Goal: Task Accomplishment & Management: Manage account settings

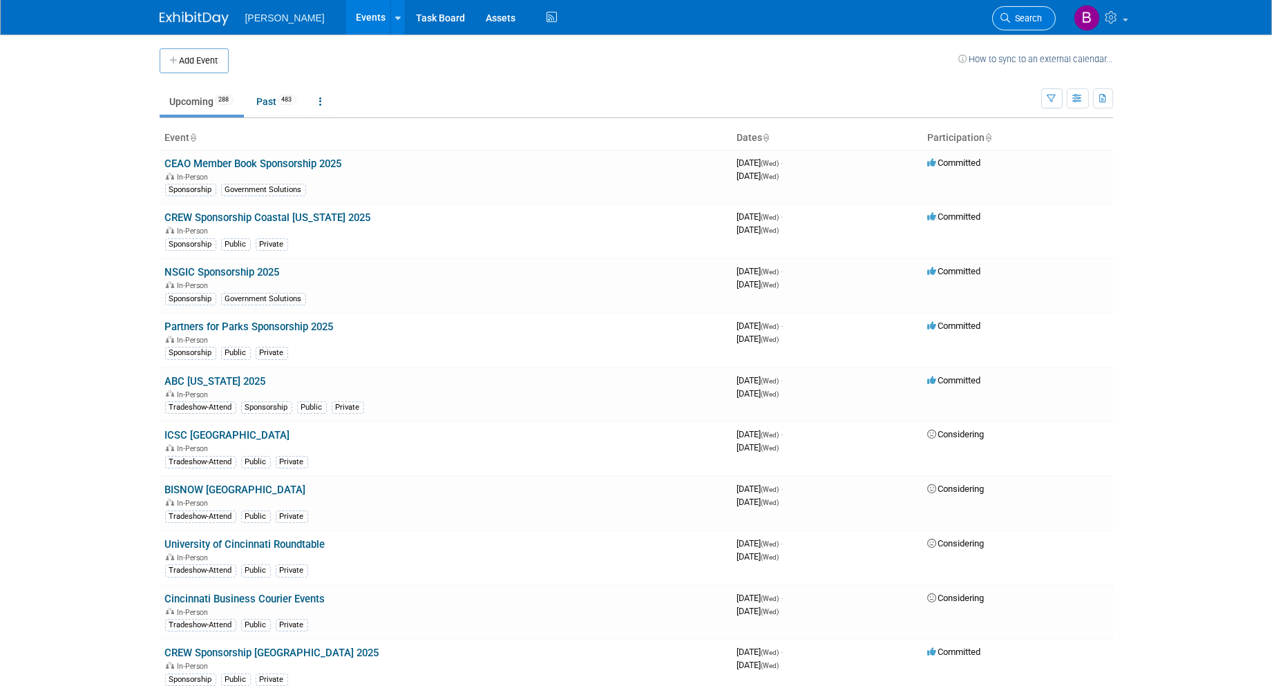
click at [1023, 13] on span "Search" at bounding box center [1027, 18] width 32 height 10
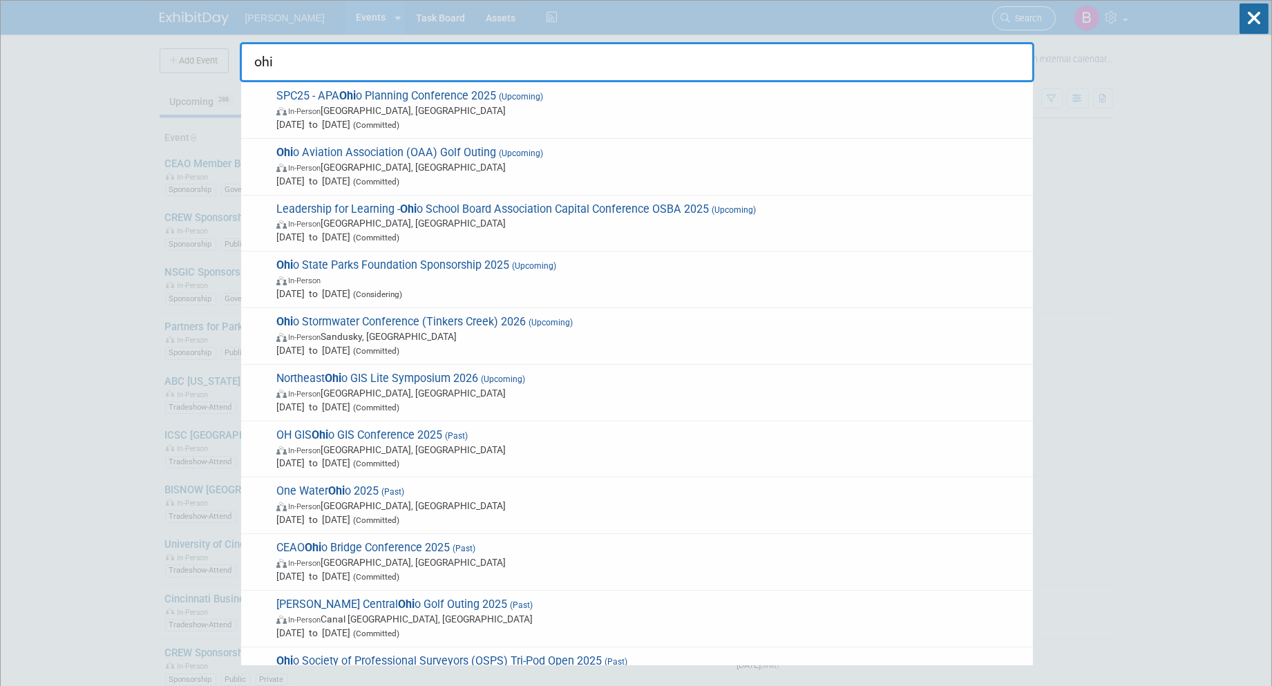
type input "[US_STATE]"
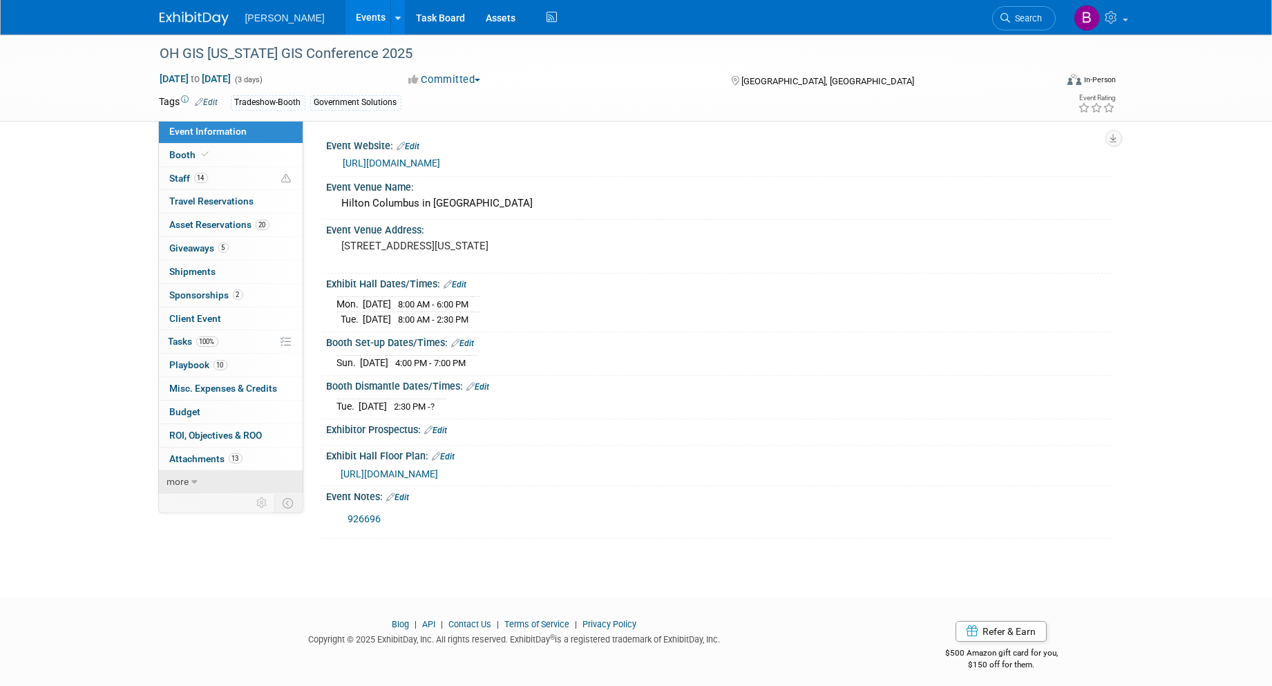
click at [203, 485] on link "more" at bounding box center [231, 481] width 144 height 23
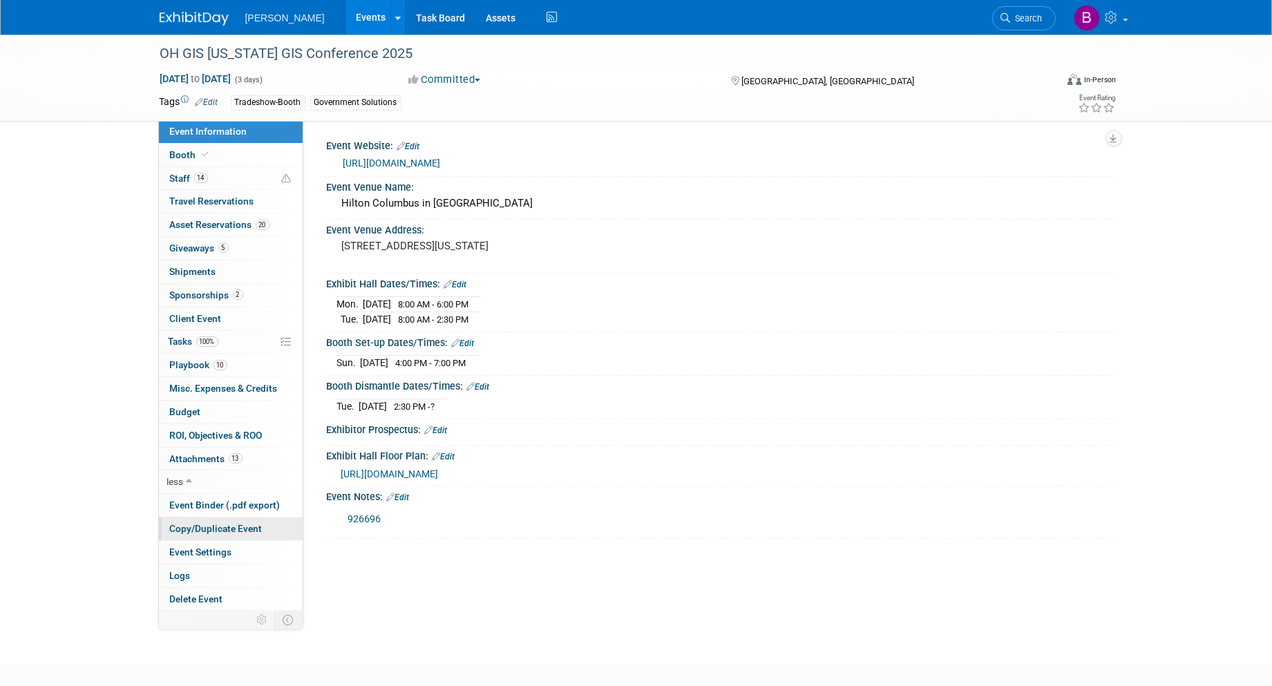
click at [237, 537] on link "Copy/Duplicate Event" at bounding box center [231, 528] width 144 height 23
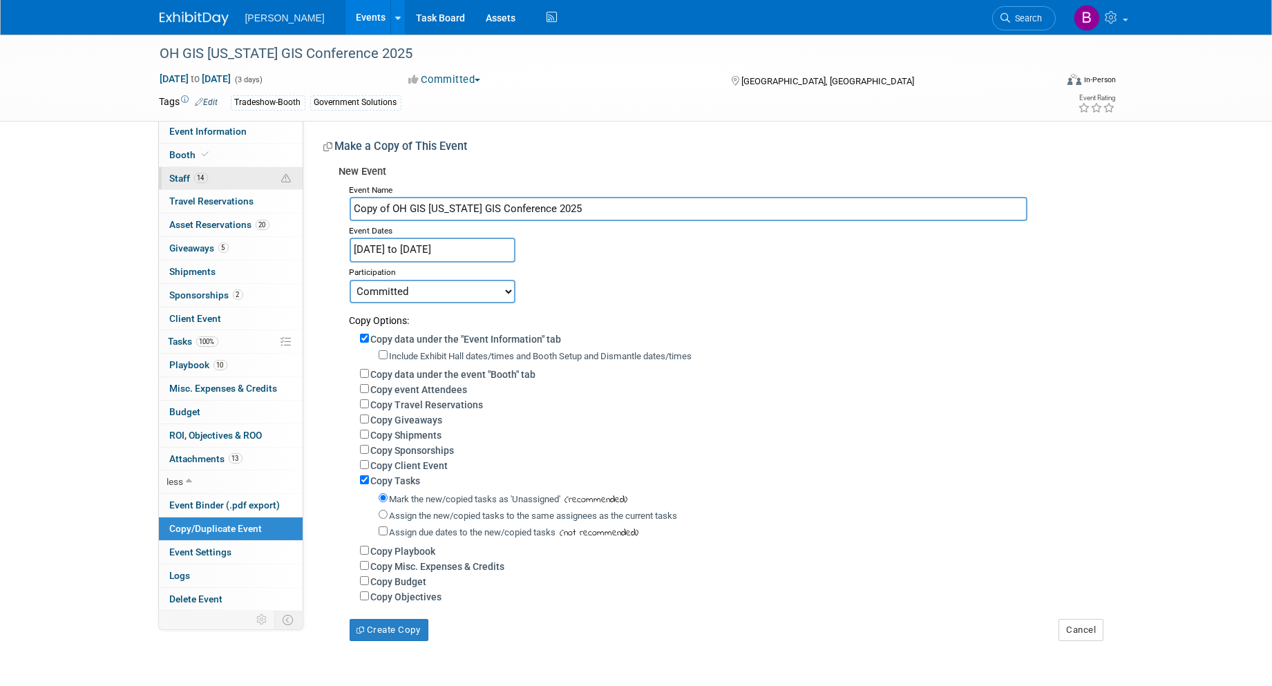
drag, startPoint x: 391, startPoint y: 210, endPoint x: 187, endPoint y: 177, distance: 206.4
click at [187, 177] on div "Event Information Event Info Booth Booth 14 Staff 14 Staff 0 Travel Reservation…" at bounding box center [636, 338] width 974 height 606
click at [553, 208] on input "OH GIS Ohio GIS Conference 2025" at bounding box center [688, 209] width 678 height 24
type input "OH GIS Ohio GIS Conference 2026"
click at [376, 252] on input "Sep 14, 2025 to Sep 16, 2025" at bounding box center [432, 250] width 166 height 24
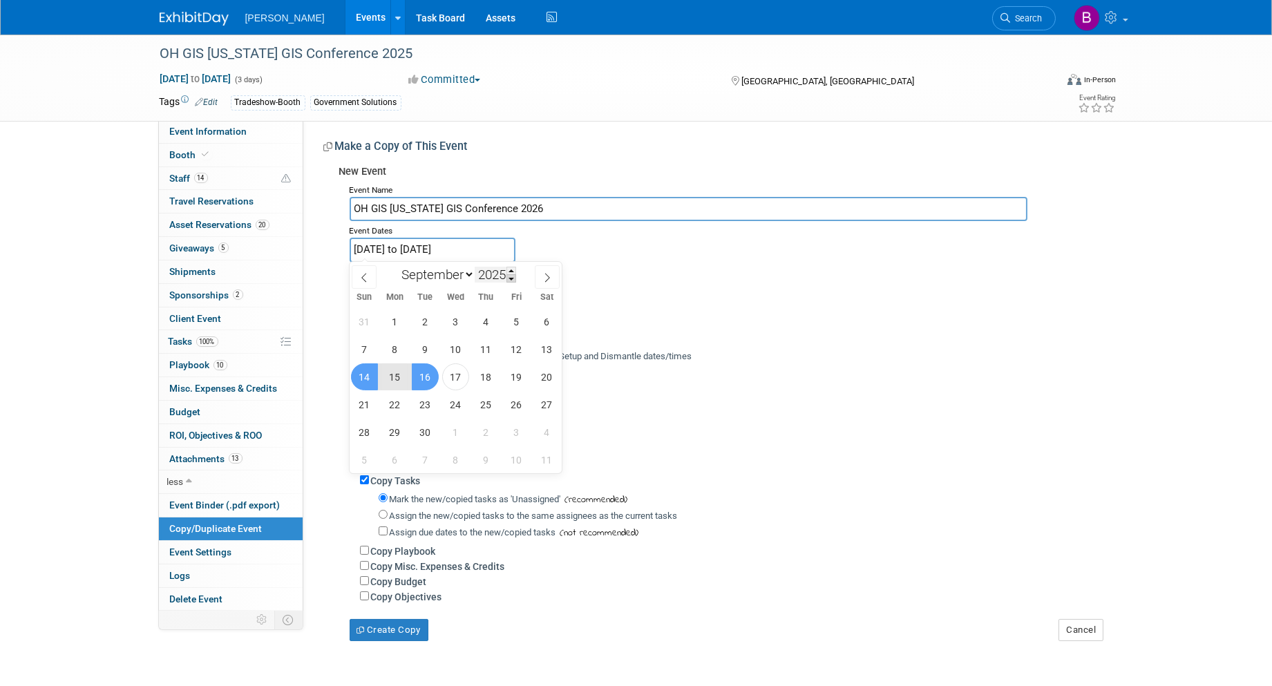
click at [512, 274] on span at bounding box center [511, 278] width 10 height 8
click at [513, 270] on span at bounding box center [511, 271] width 10 height 8
type input "2026"
click at [365, 403] on span "20" at bounding box center [364, 404] width 27 height 27
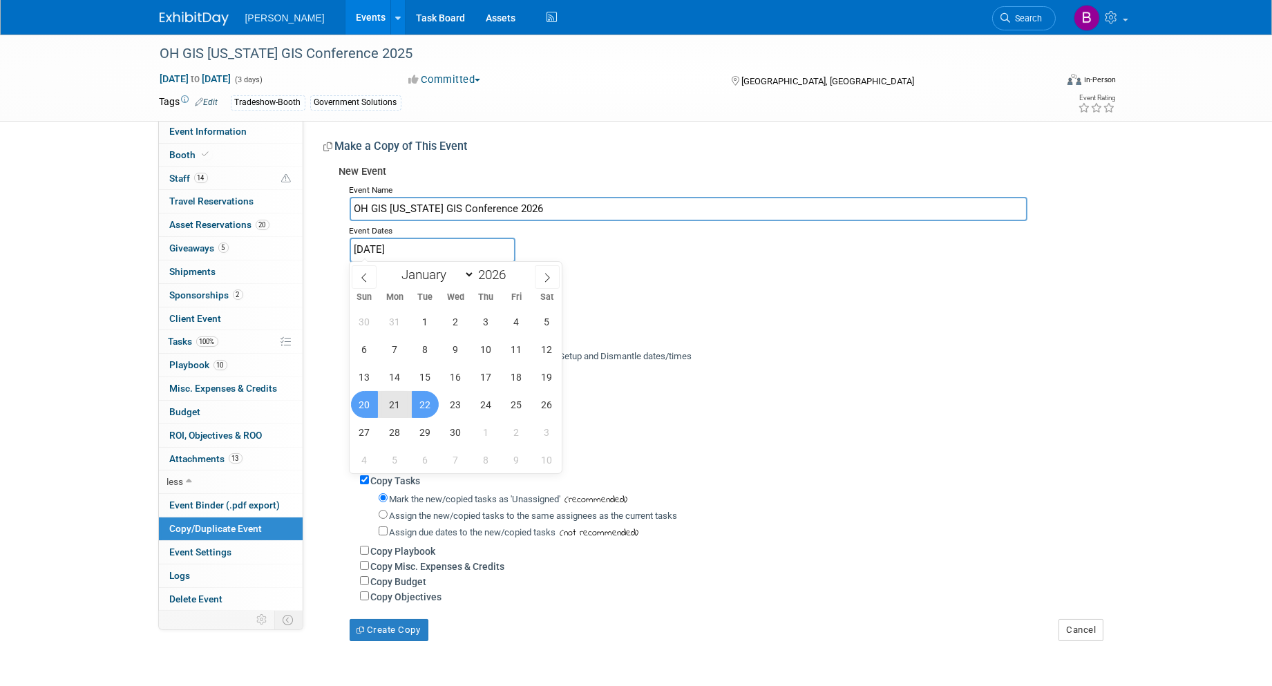
click at [432, 408] on span "22" at bounding box center [425, 404] width 27 height 27
type input "Sep 20, 2026 to Sep 22, 2026"
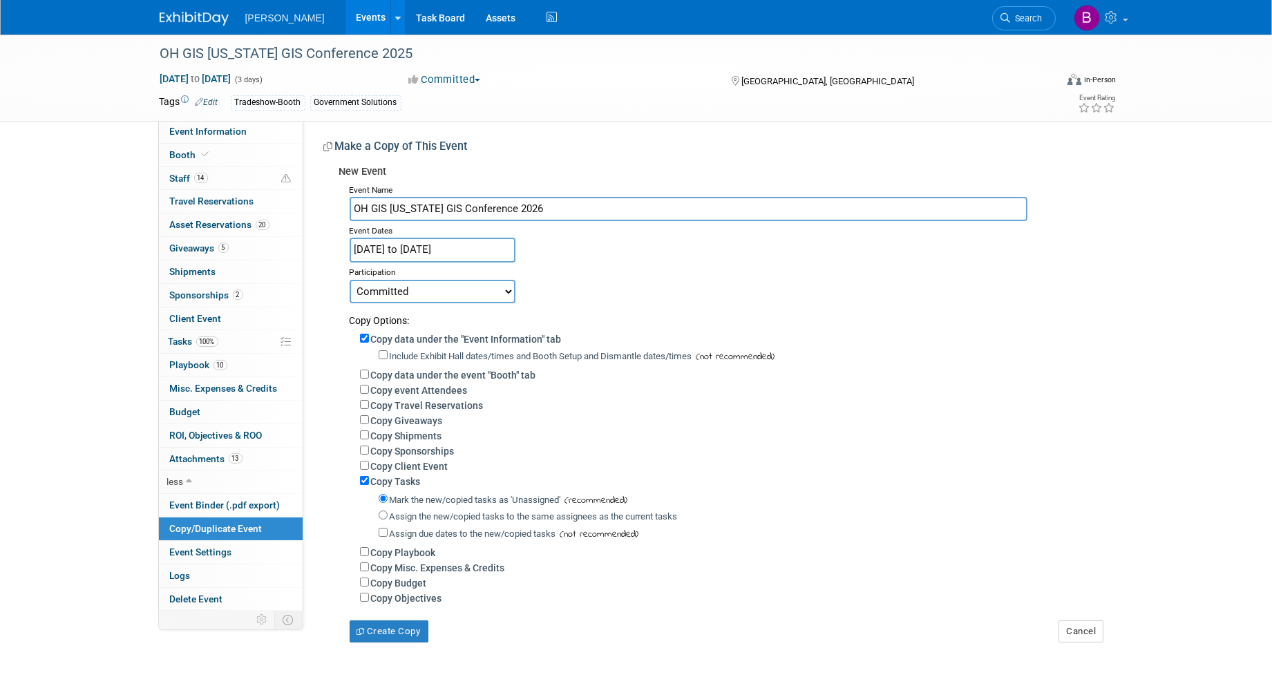
click at [397, 370] on label "Copy data under the event "Booth" tab" at bounding box center [453, 375] width 165 height 11
click at [369, 370] on input "Copy data under the event "Booth" tab" at bounding box center [364, 374] width 9 height 9
checkbox input "true"
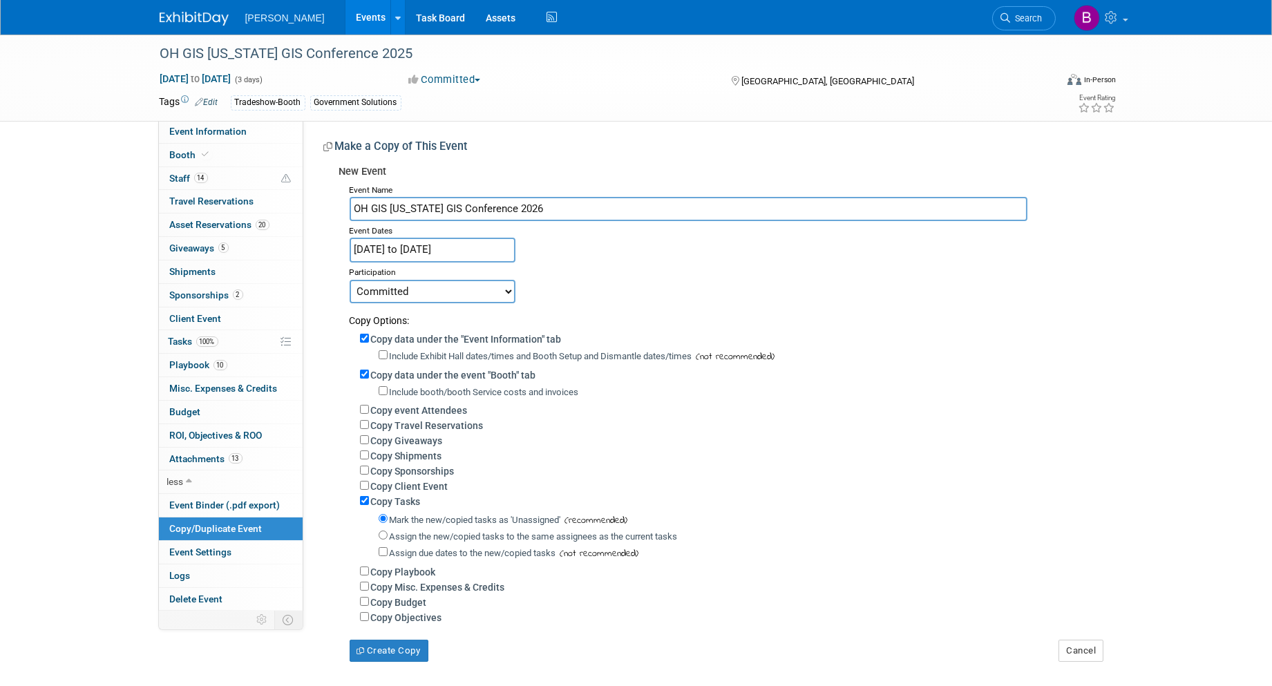
click at [404, 405] on label "Copy event Attendees" at bounding box center [419, 410] width 97 height 11
click at [369, 405] on input "Copy event Attendees" at bounding box center [364, 409] width 9 height 9
checkbox input "true"
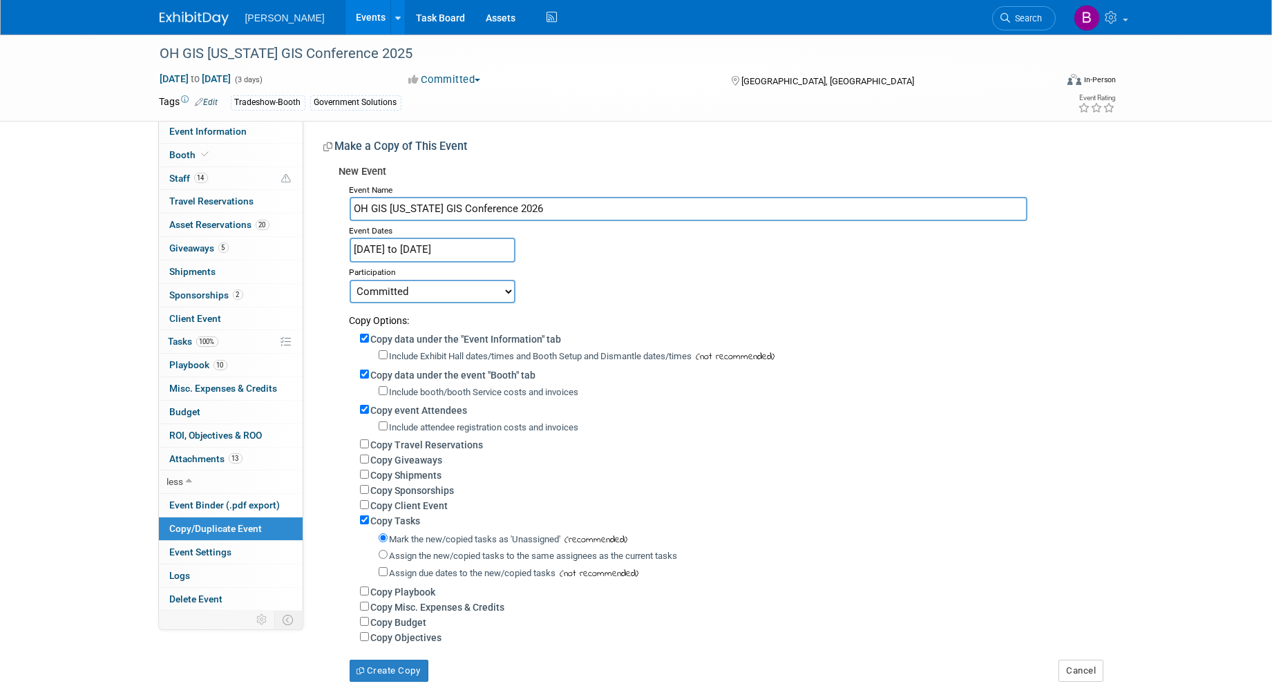
click at [403, 457] on label "Copy Giveaways" at bounding box center [407, 459] width 72 height 11
click at [369, 457] on input "Copy Giveaways" at bounding box center [364, 458] width 9 height 9
checkbox input "true"
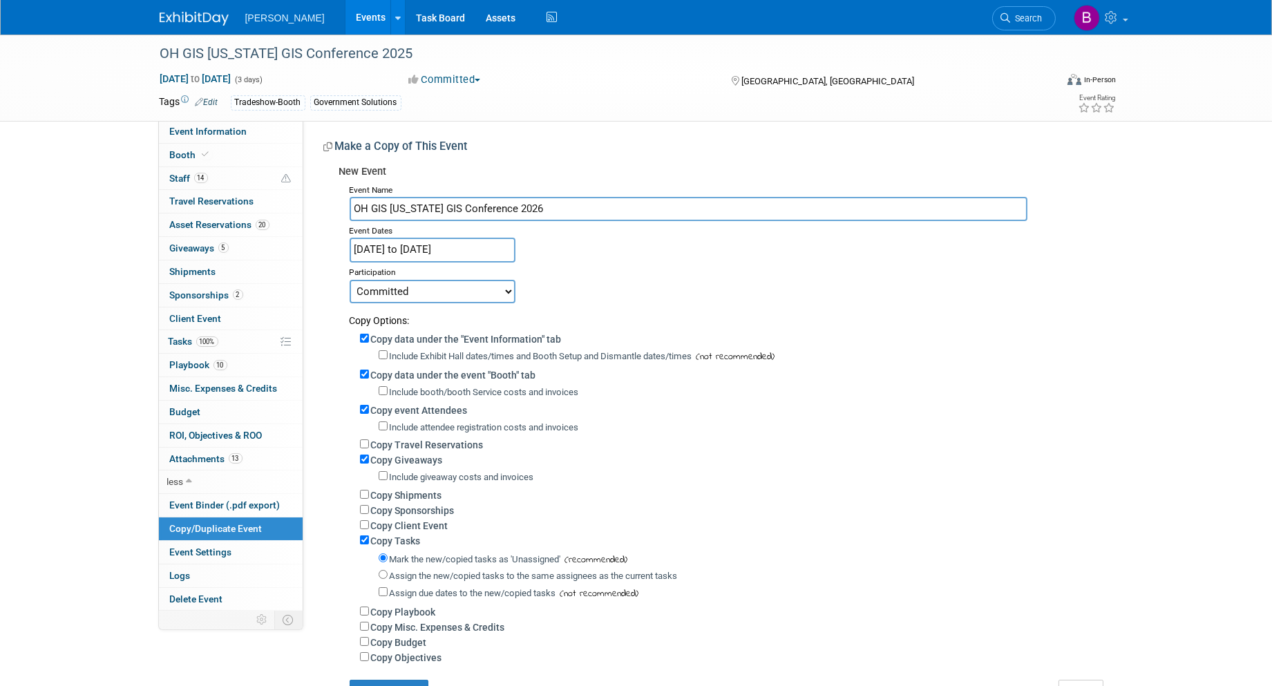
click at [416, 506] on label "Copy Sponsorships" at bounding box center [413, 510] width 84 height 11
click at [369, 506] on input "Copy Sponsorships" at bounding box center [364, 509] width 9 height 9
checkbox input "true"
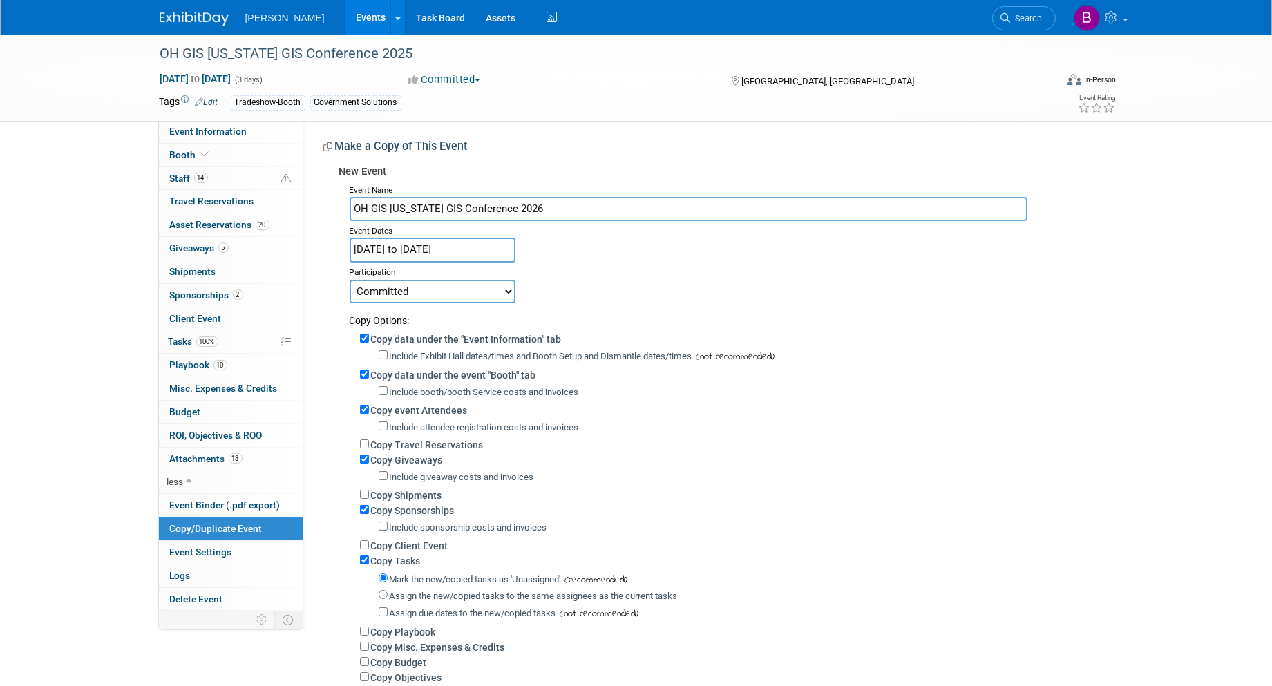
click at [426, 546] on label "Copy Client Event" at bounding box center [409, 545] width 77 height 11
click at [369, 546] on input "Copy Client Event" at bounding box center [364, 544] width 9 height 9
checkbox input "true"
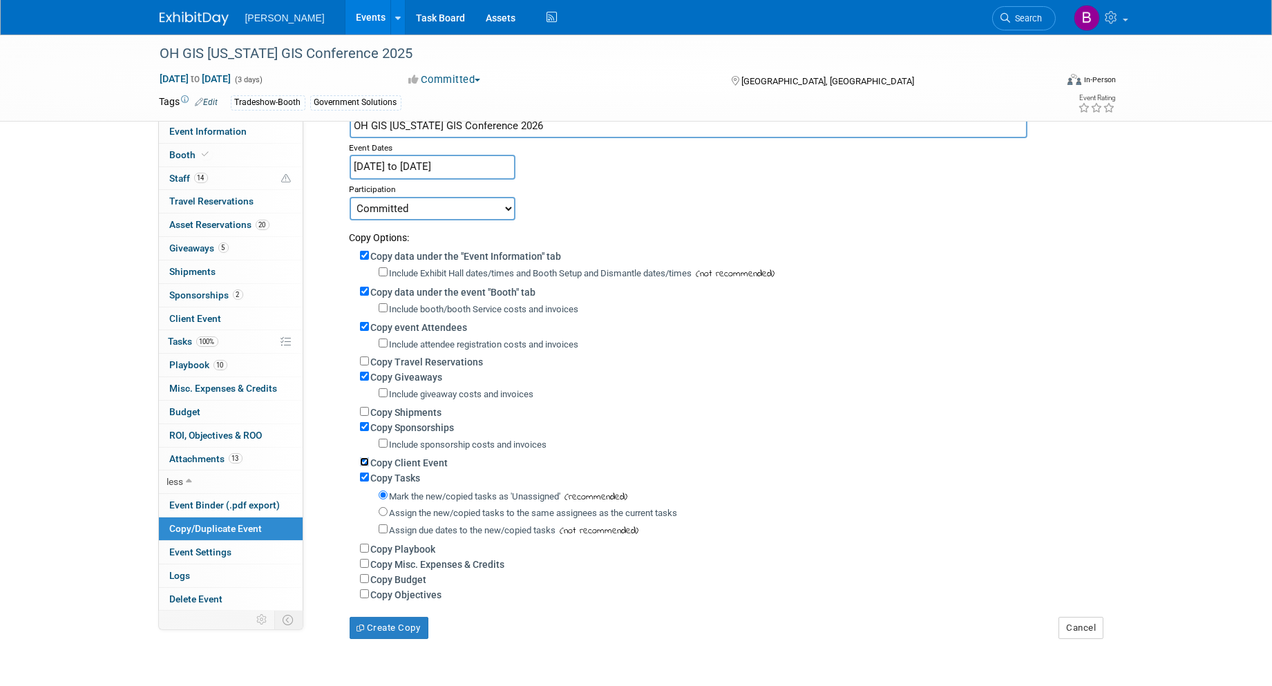
scroll to position [84, 0]
click at [392, 469] on div "Copy Tasks" at bounding box center [731, 476] width 743 height 15
click at [392, 479] on label "Copy Tasks" at bounding box center [396, 477] width 50 height 11
click at [369, 479] on input "Copy Tasks" at bounding box center [364, 476] width 9 height 9
checkbox input "false"
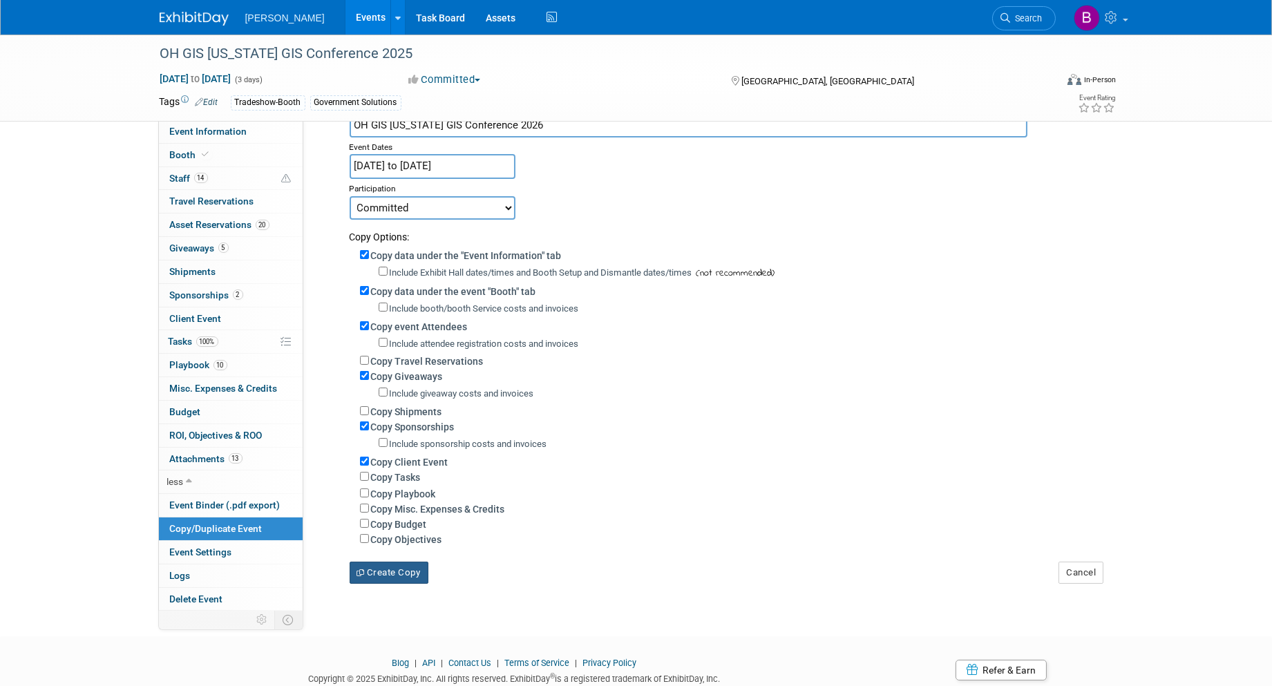
click at [383, 579] on button "Create Copy" at bounding box center [388, 573] width 79 height 22
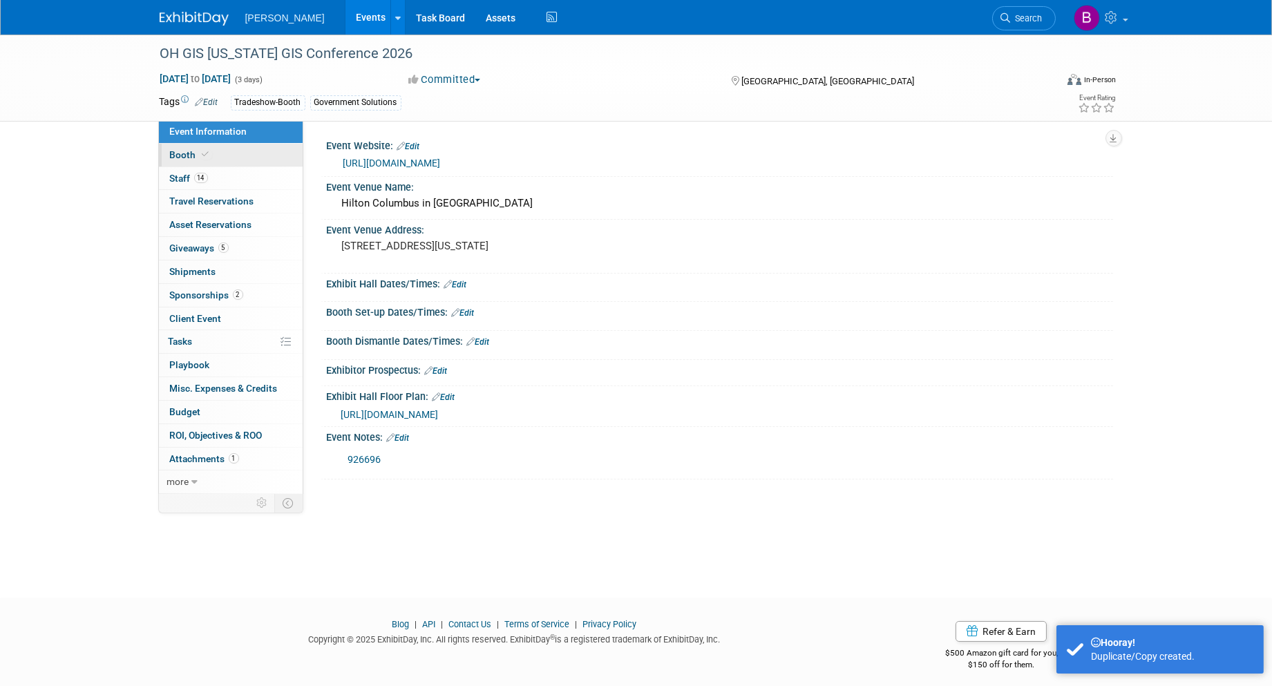
click at [204, 162] on link "Booth" at bounding box center [231, 155] width 144 height 23
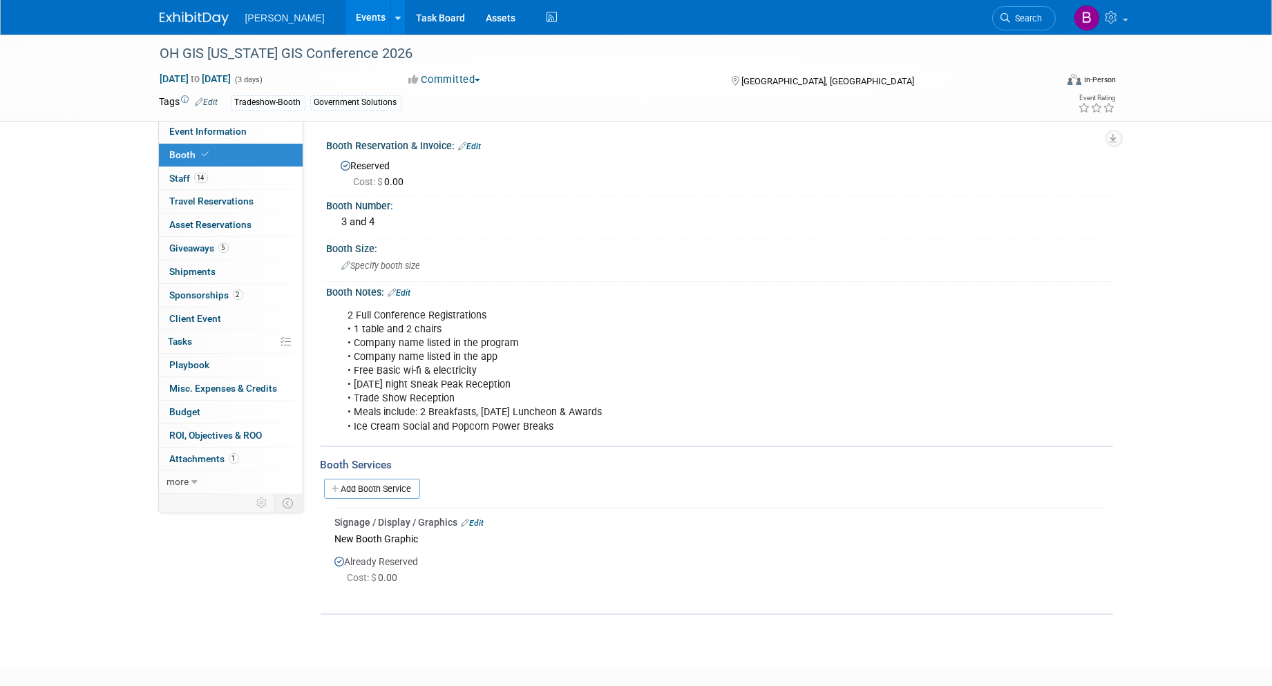
click at [472, 149] on link "Edit" at bounding box center [470, 147] width 23 height 10
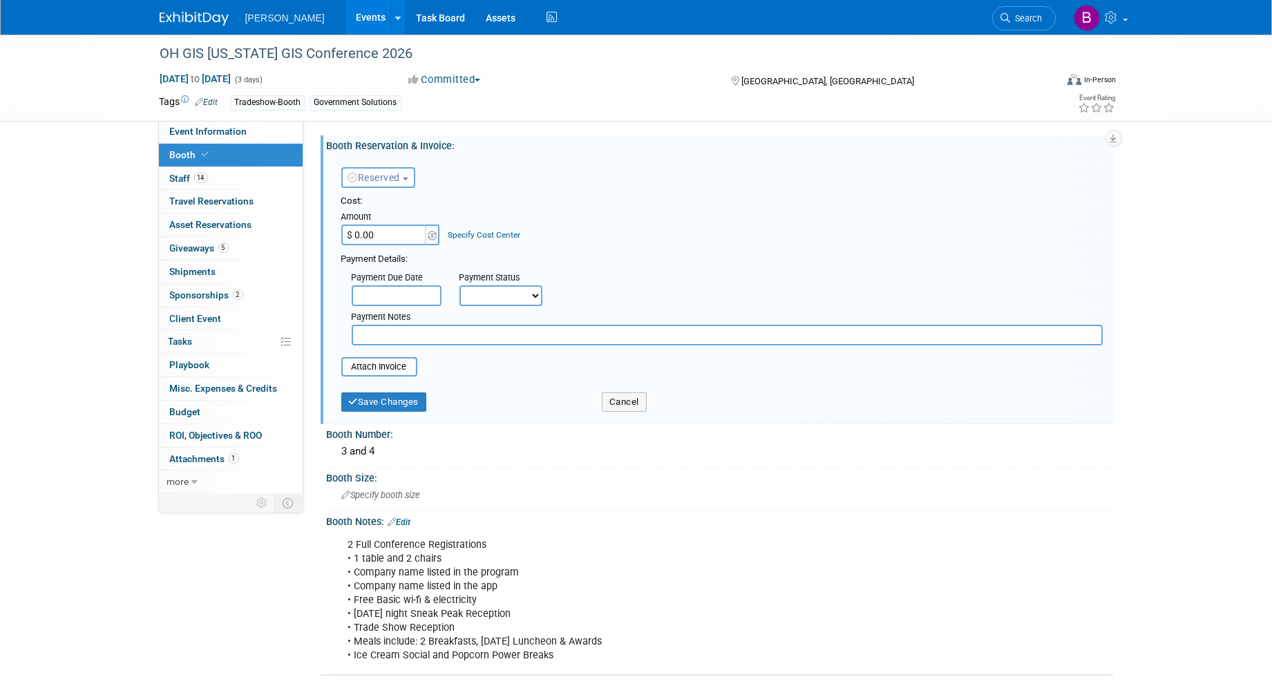
click at [408, 174] on button "Reserved" at bounding box center [378, 177] width 74 height 21
click at [412, 203] on link "Need to Reserve" at bounding box center [416, 200] width 148 height 19
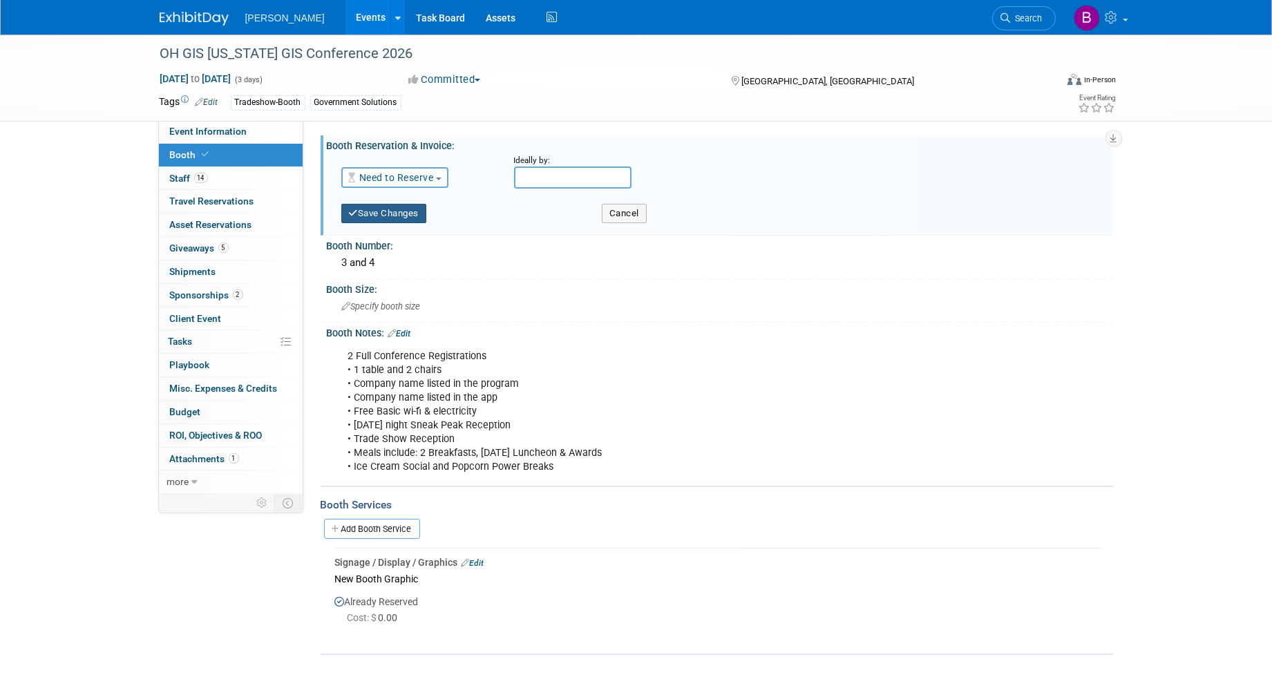
click at [412, 204] on button "Save Changes" at bounding box center [384, 213] width 86 height 19
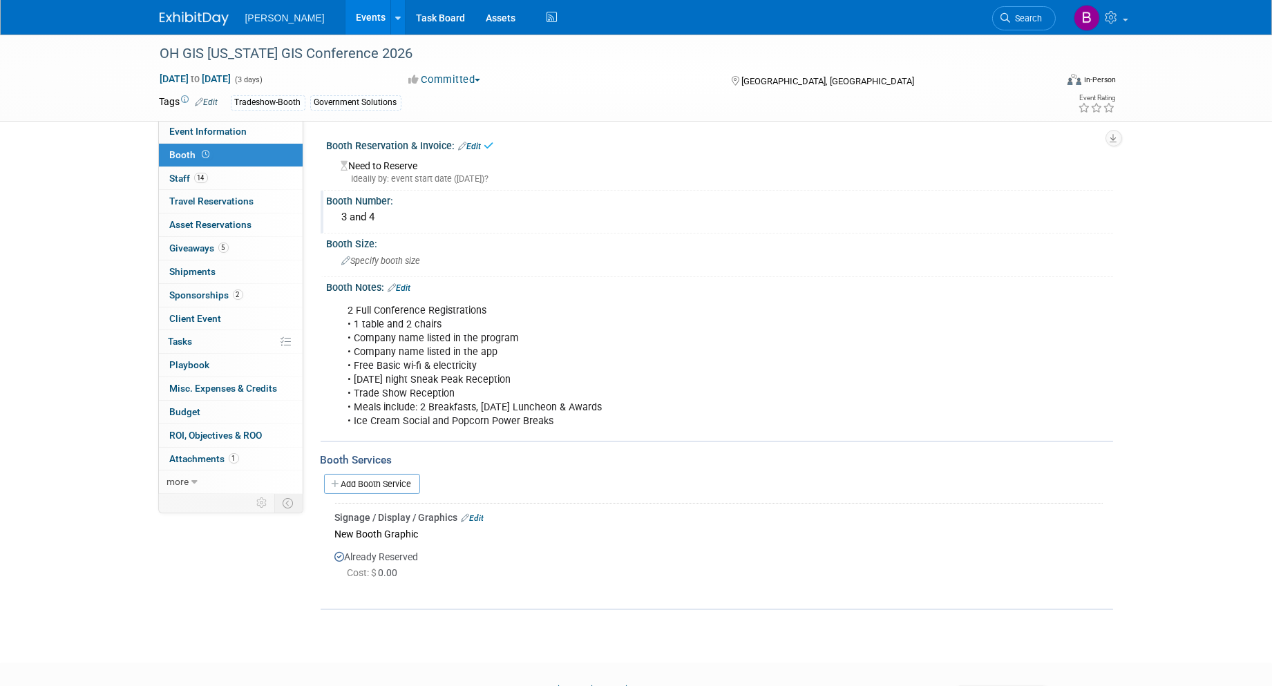
click at [384, 210] on div "3 and 4" at bounding box center [719, 217] width 765 height 21
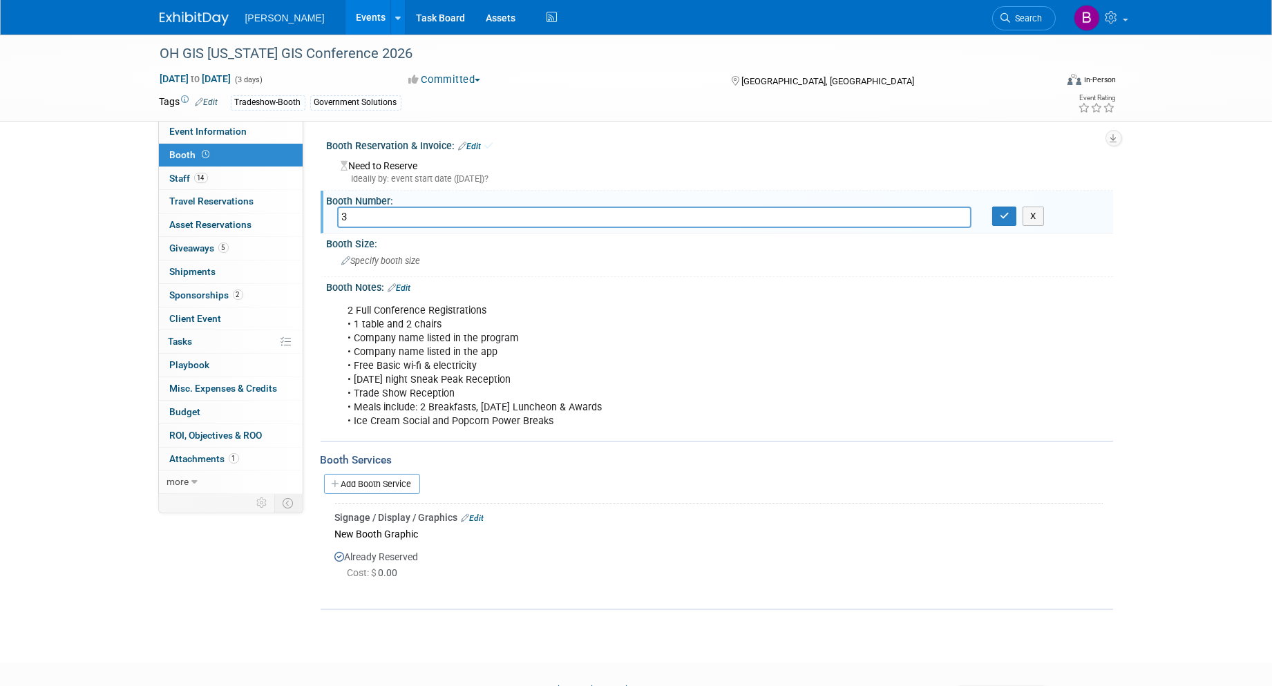
type input "3"
click at [993, 210] on button "button" at bounding box center [1004, 216] width 25 height 19
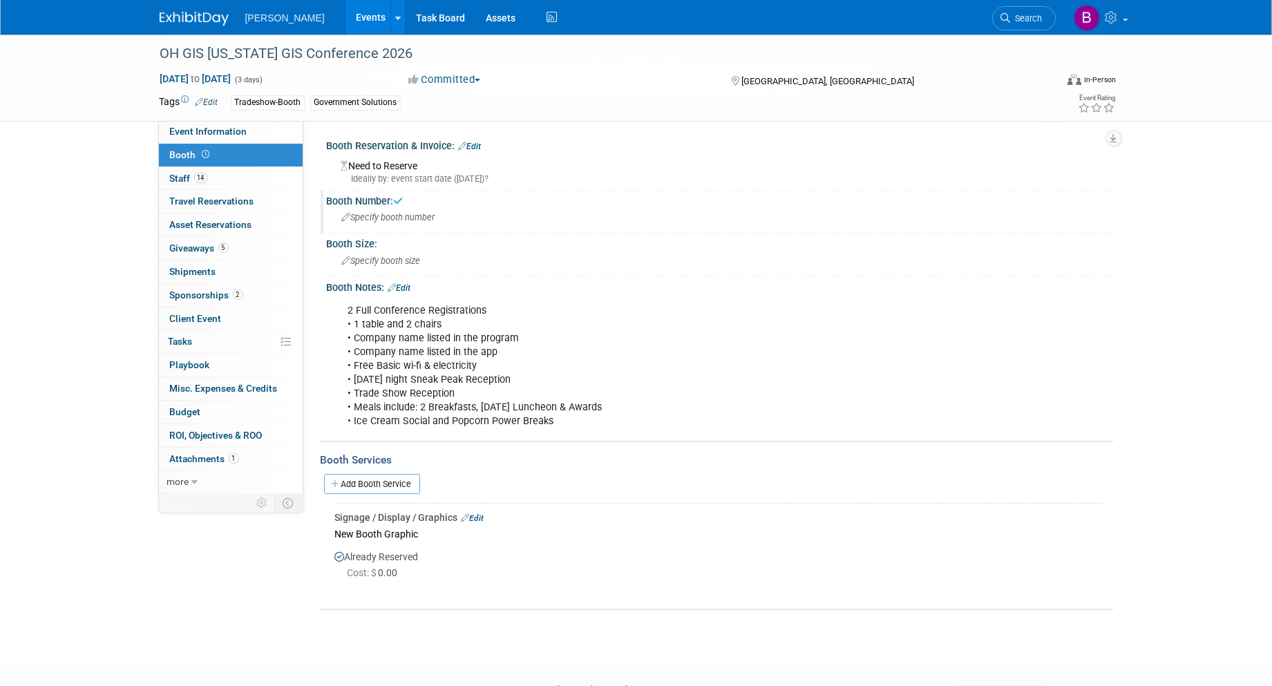
click at [484, 513] on link "Edit" at bounding box center [472, 518] width 23 height 10
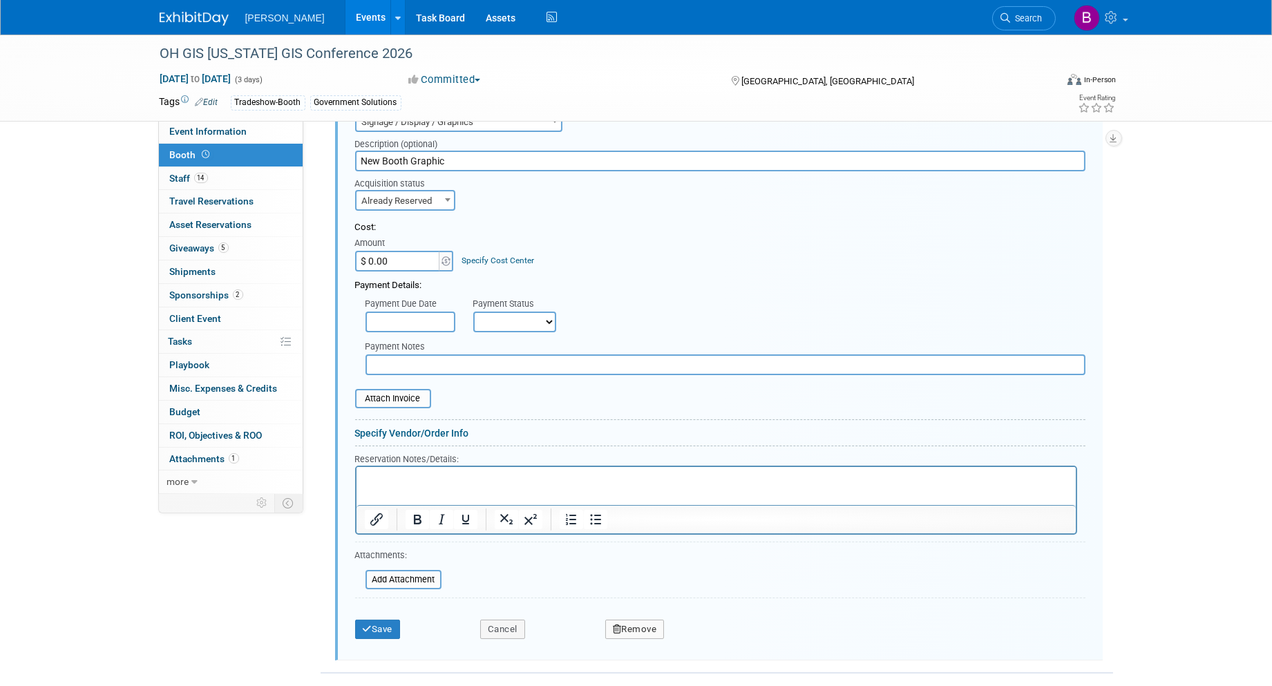
scroll to position [410, 0]
click at [619, 624] on icon "button" at bounding box center [617, 628] width 9 height 9
click at [710, 629] on link "Yes" at bounding box center [711, 640] width 40 height 22
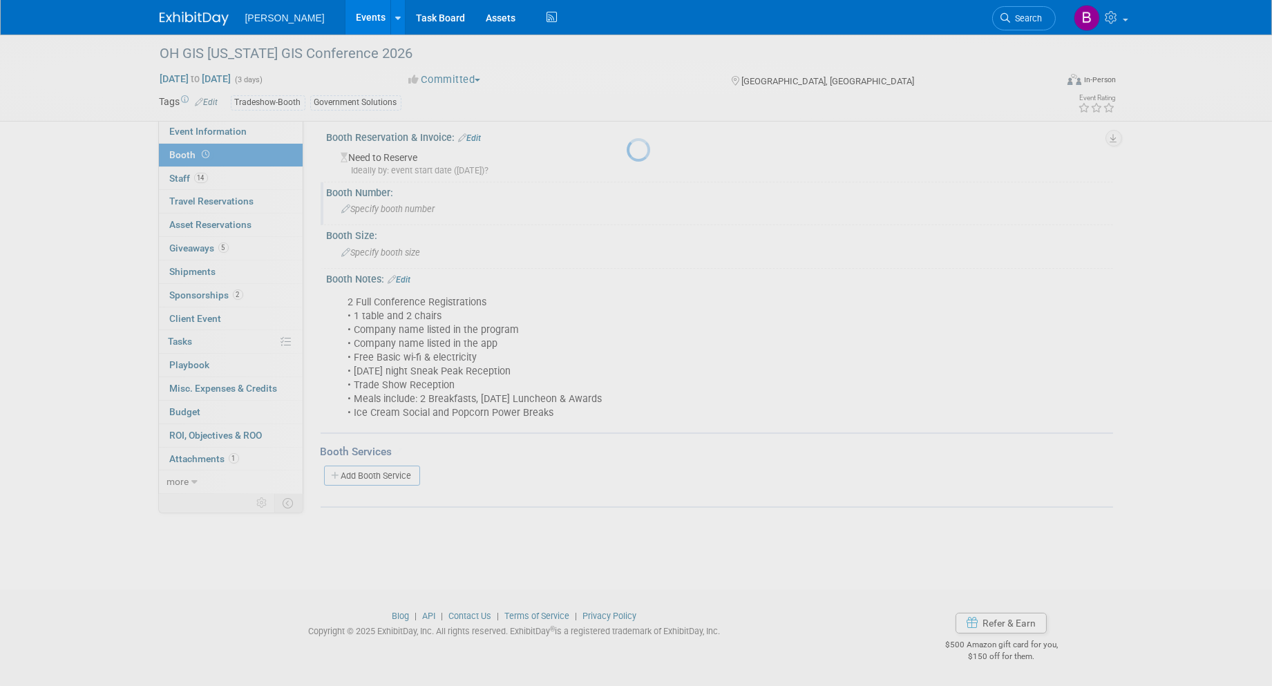
scroll to position [8, 0]
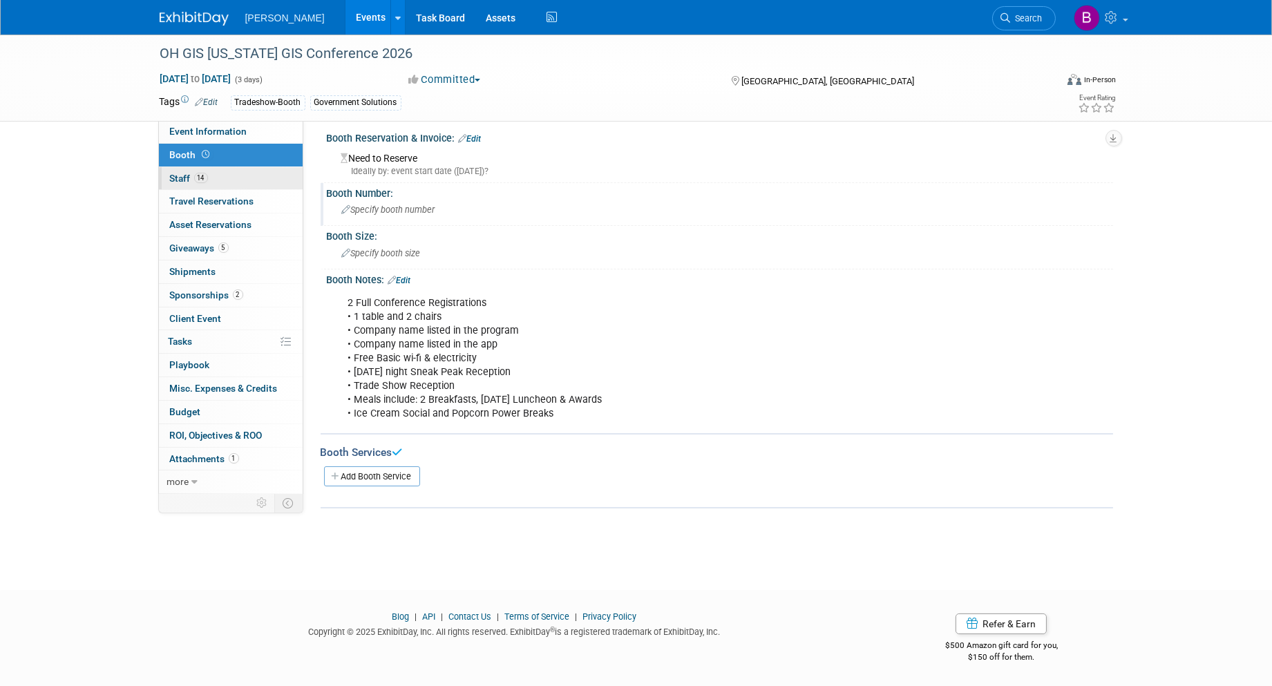
click at [243, 177] on link "14 Staff 14" at bounding box center [231, 178] width 144 height 23
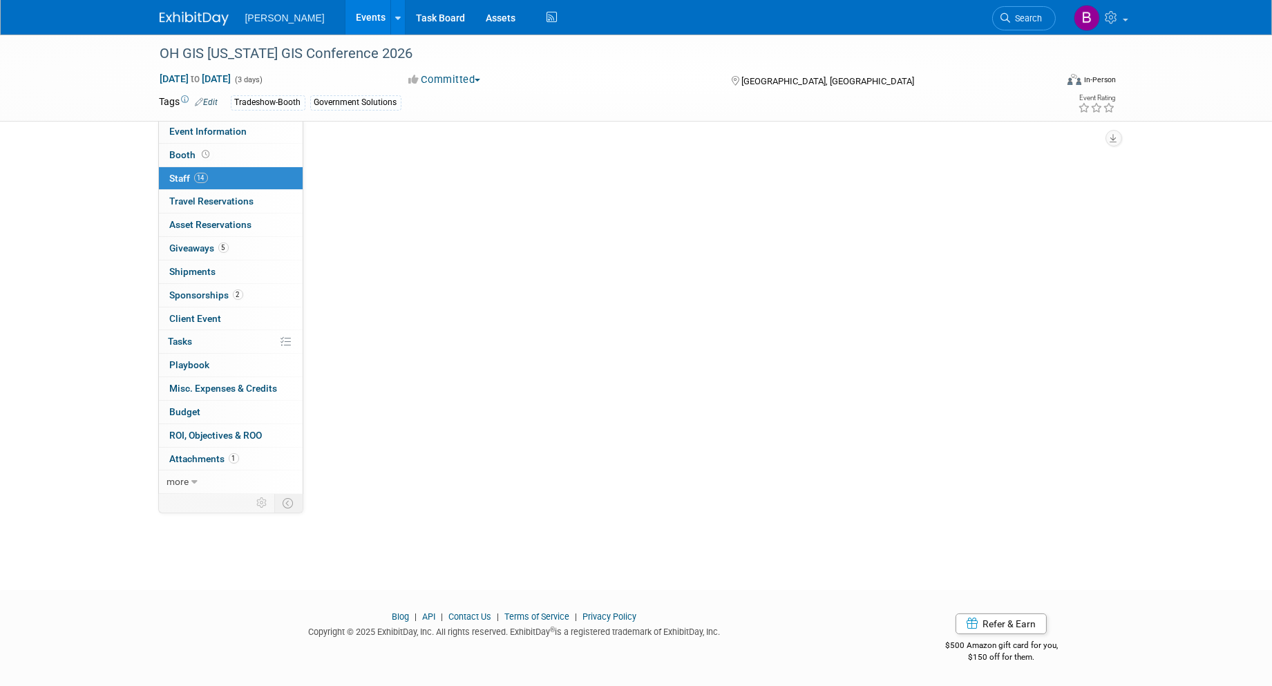
scroll to position [0, 0]
click at [243, 177] on link "14 Staff 14" at bounding box center [231, 178] width 144 height 23
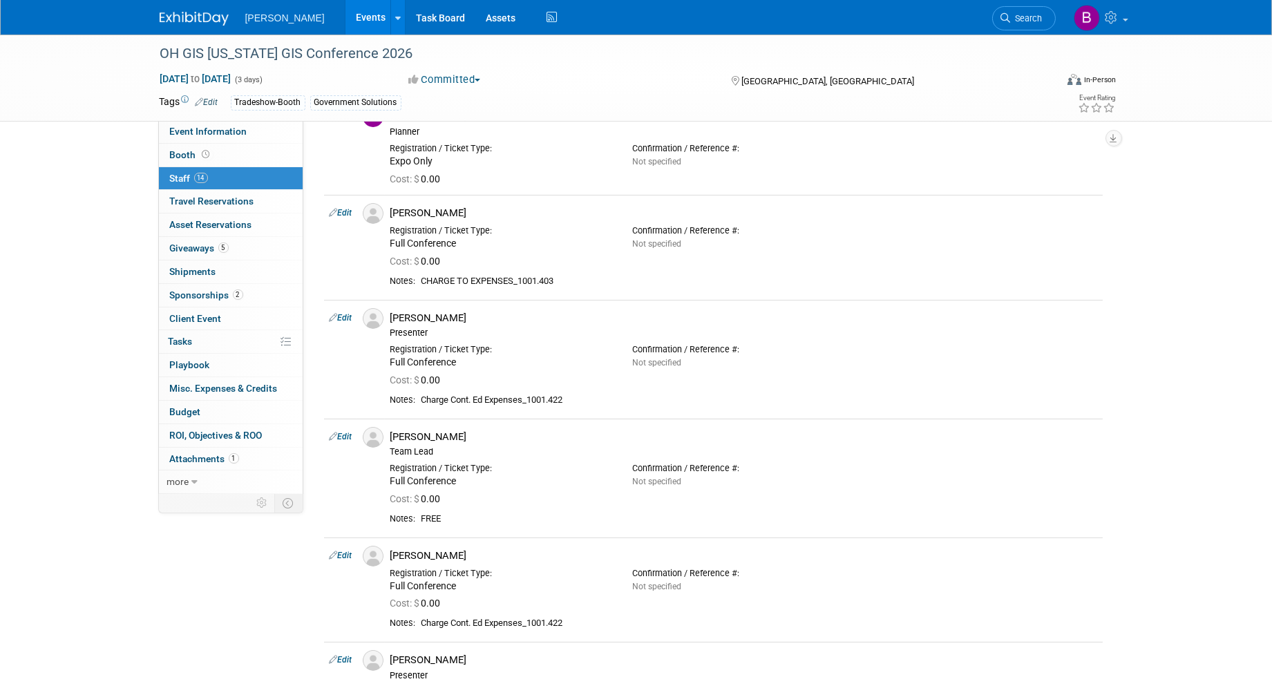
scroll to position [197, 0]
click at [355, 209] on td "Edit" at bounding box center [340, 246] width 33 height 104
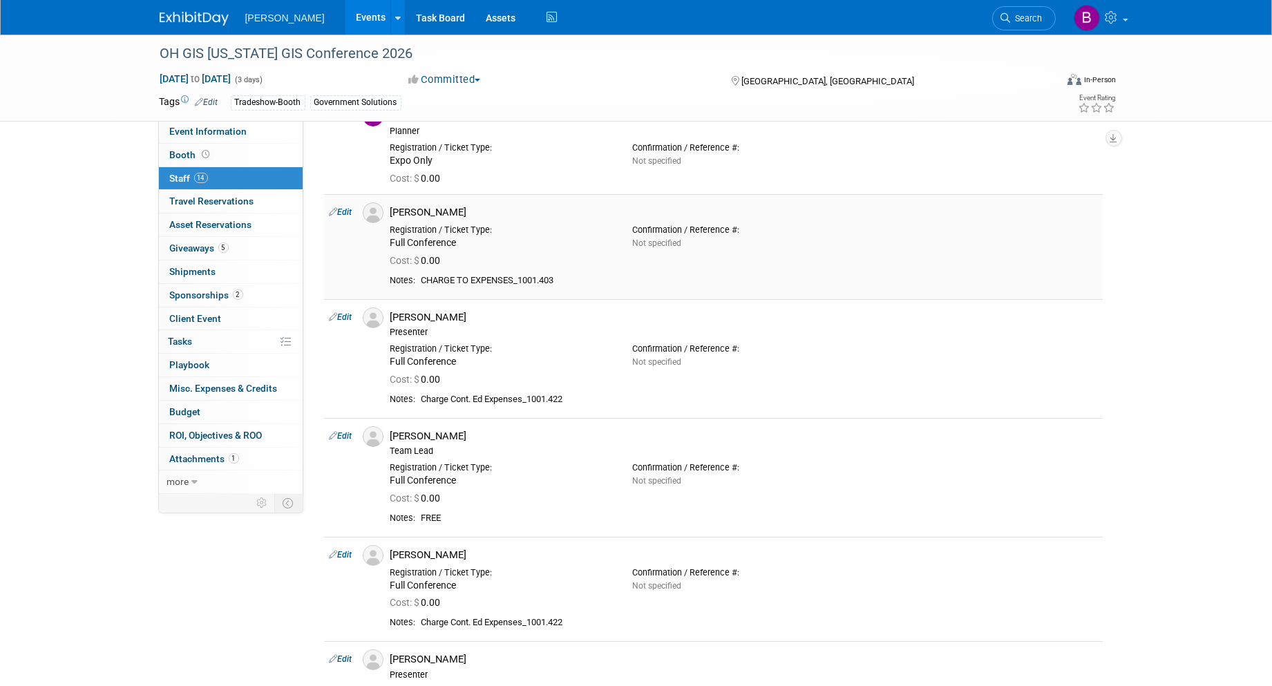
click at [354, 209] on td "Edit" at bounding box center [340, 246] width 33 height 104
click at [346, 218] on td "Edit" at bounding box center [340, 246] width 33 height 104
click at [351, 213] on link "Edit" at bounding box center [340, 212] width 23 height 10
select select "77c30c7f-3b1f-4777-846f-7de0318a522f"
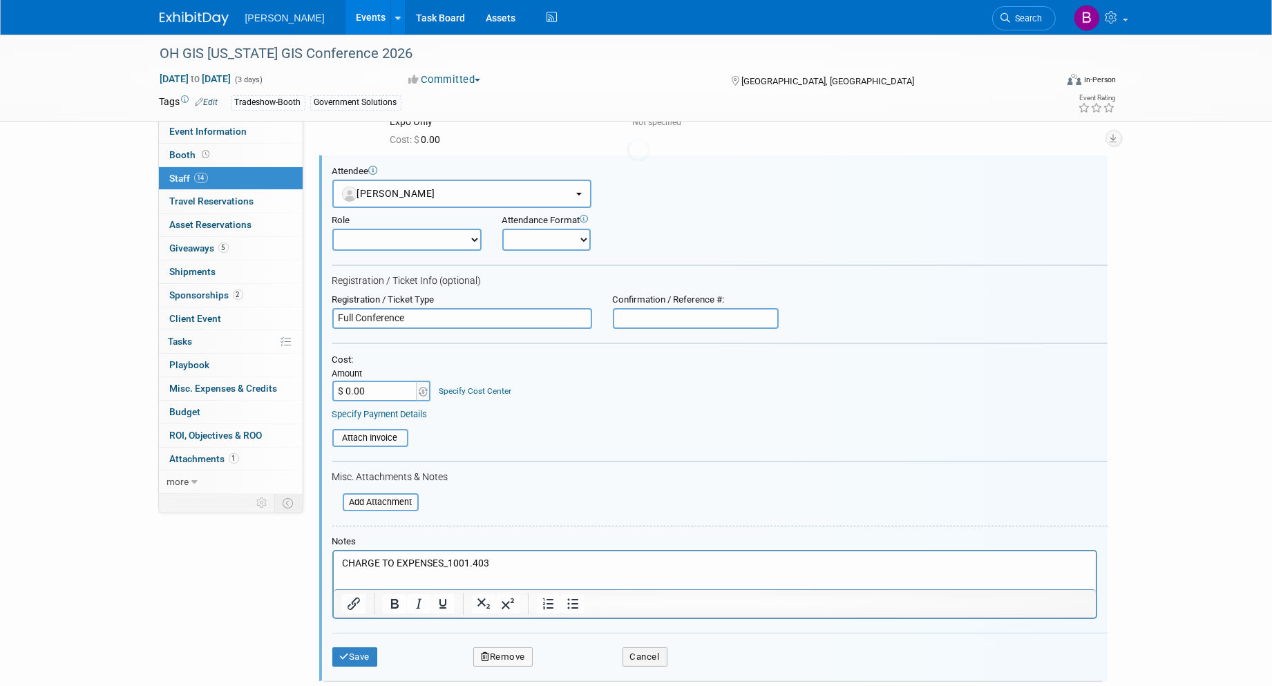
scroll to position [0, 0]
click at [488, 635] on div "Save Remove Cancel" at bounding box center [719, 655] width 775 height 44
click at [505, 656] on button "Remove" at bounding box center [502, 656] width 59 height 19
click at [565, 665] on link "Yes" at bounding box center [578, 659] width 40 height 22
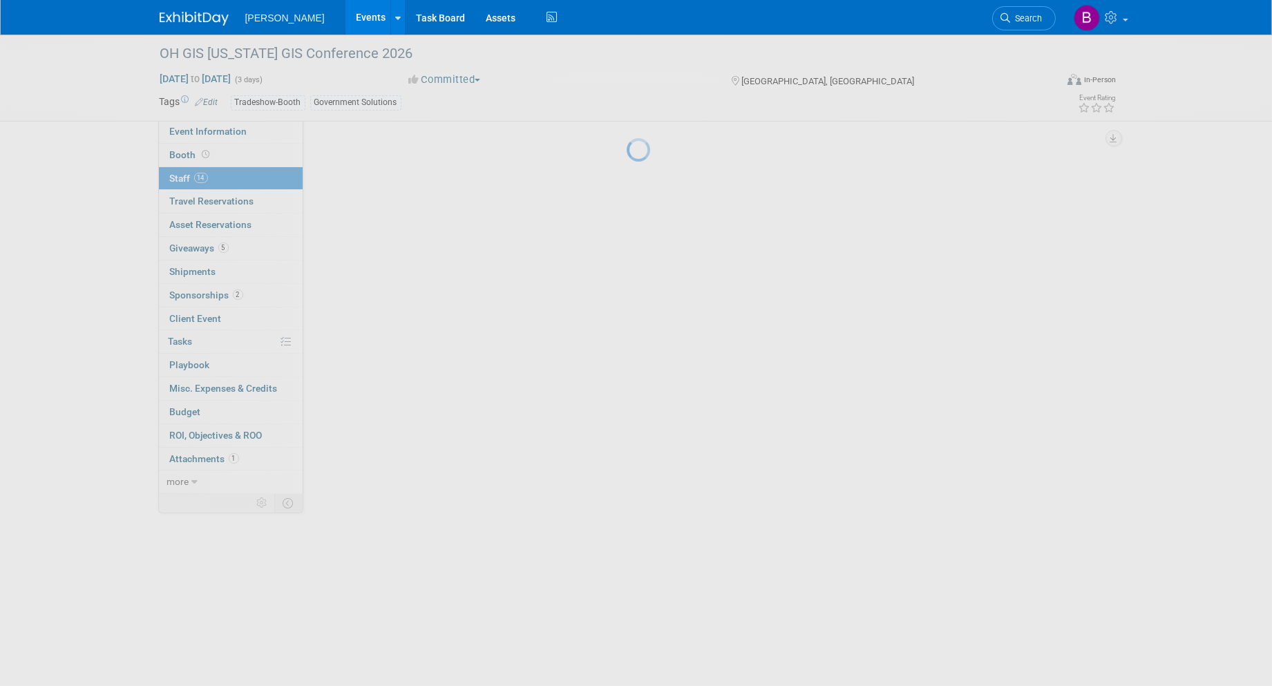
scroll to position [236, 0]
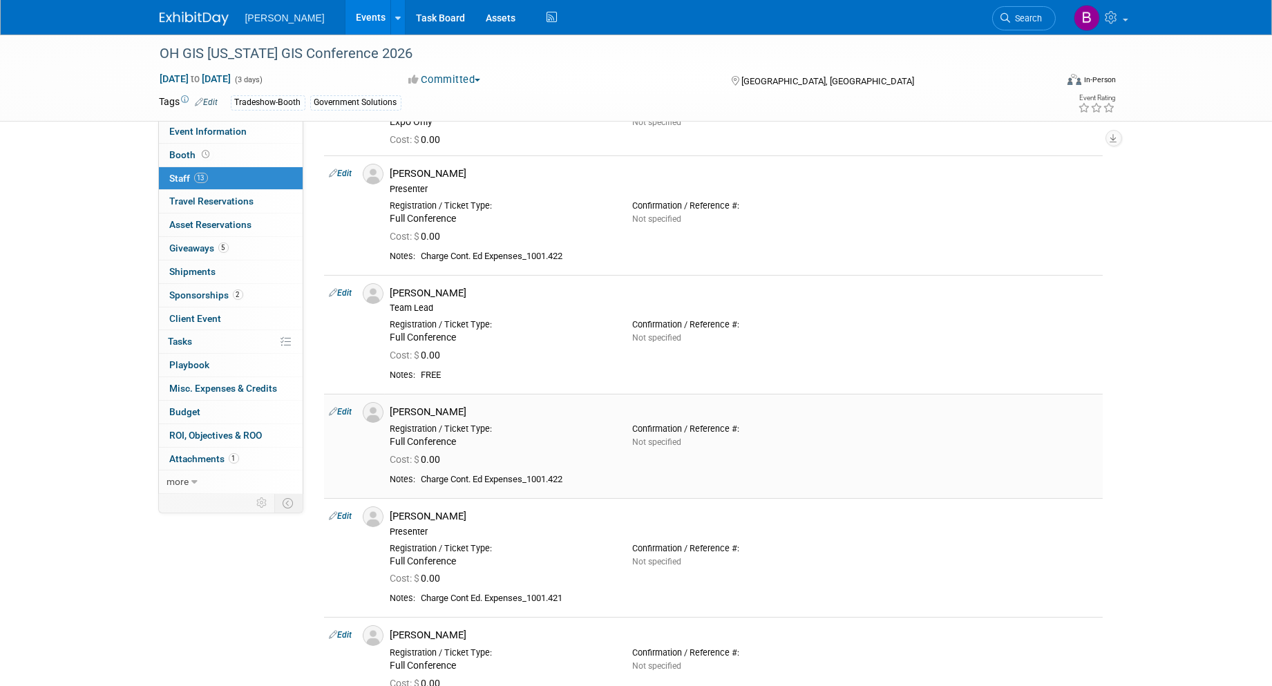
click at [349, 411] on link "Edit" at bounding box center [340, 412] width 23 height 10
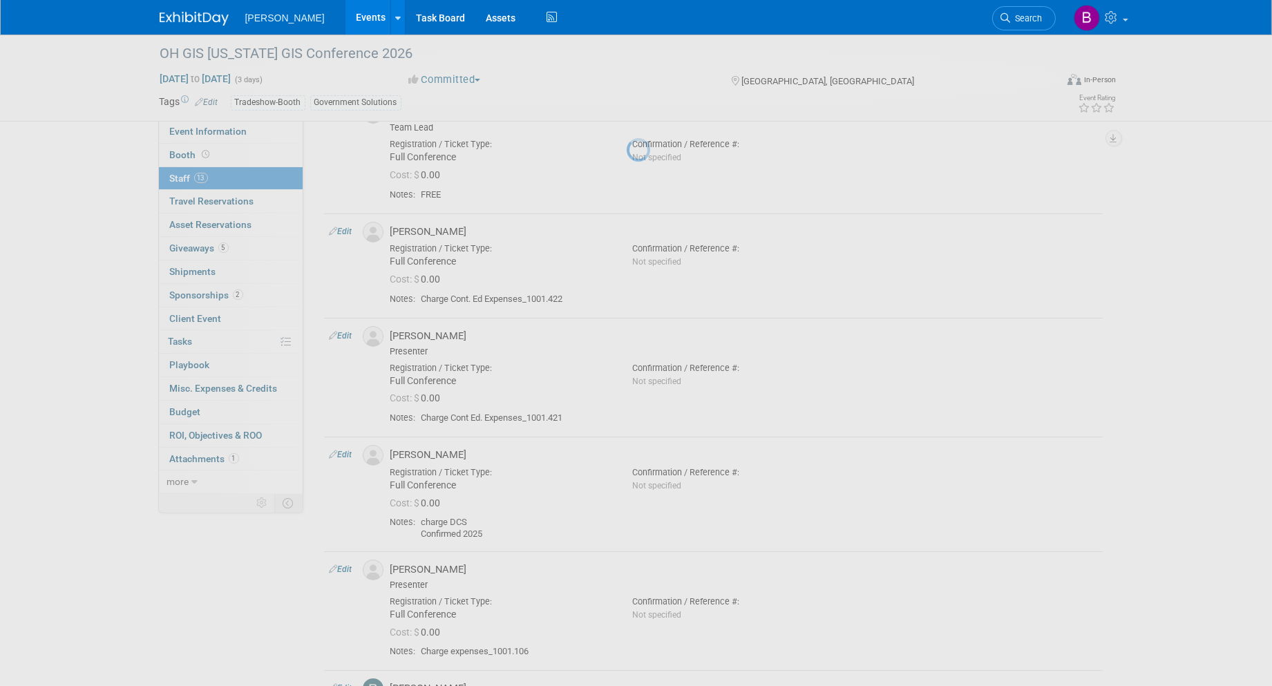
select select "c08105a9-e25f-40e6-a455-2dea3a57b0ae"
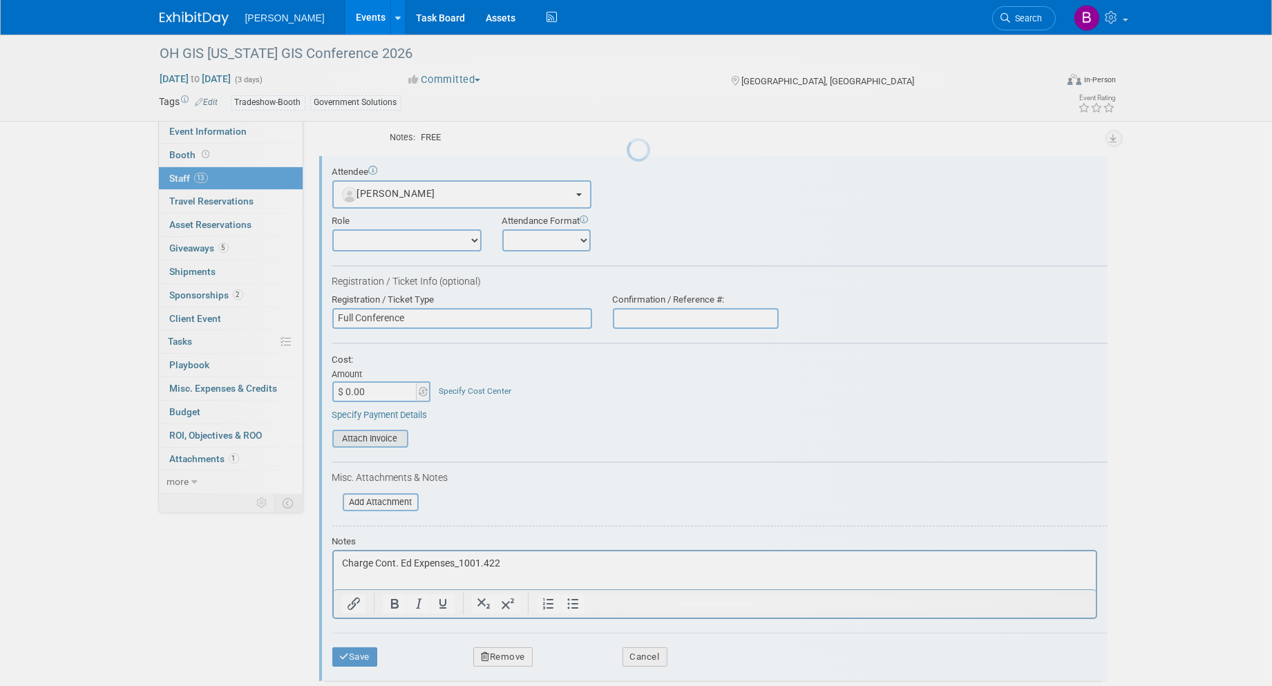
scroll to position [0, 0]
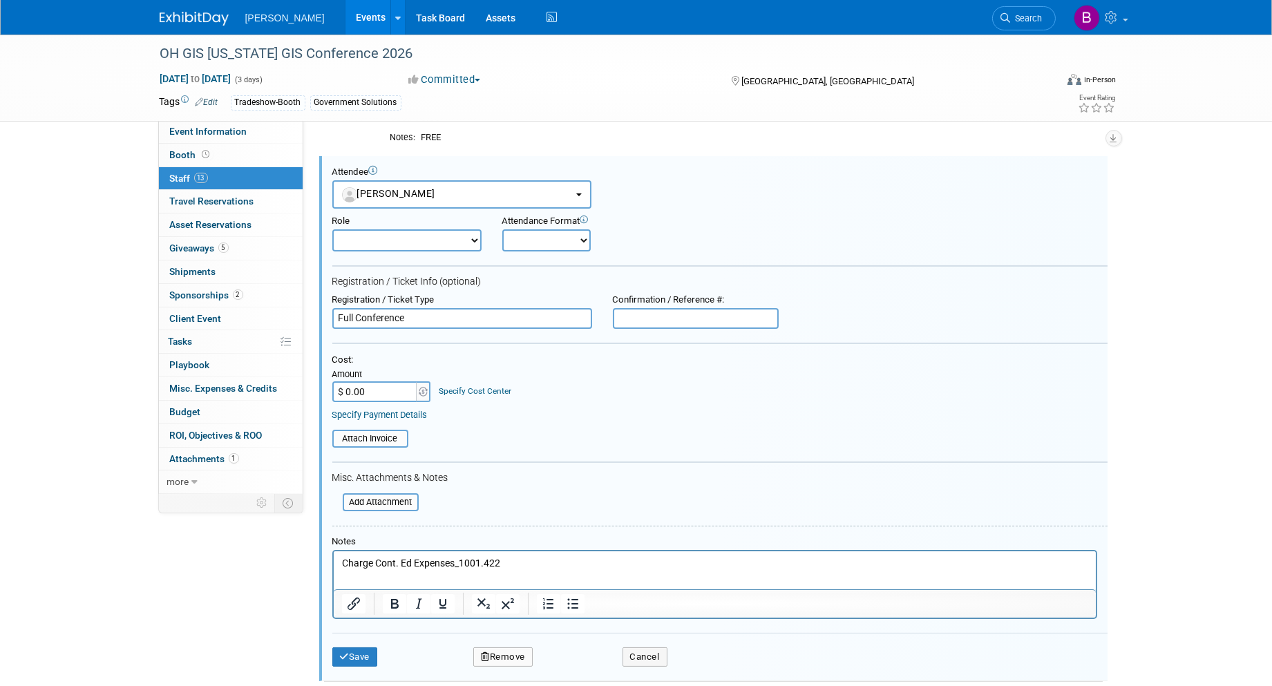
click at [512, 647] on button "Remove" at bounding box center [502, 656] width 59 height 19
click at [558, 648] on link "Yes" at bounding box center [578, 659] width 40 height 22
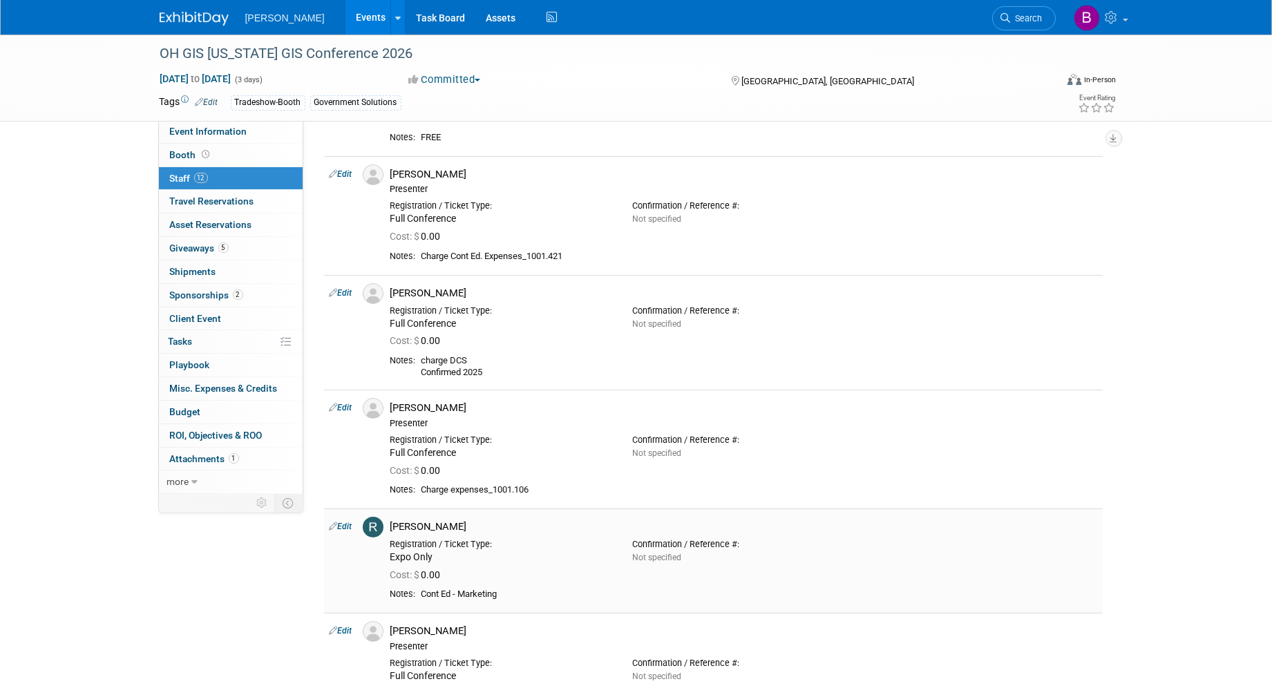
click at [347, 528] on link "Edit" at bounding box center [340, 526] width 23 height 10
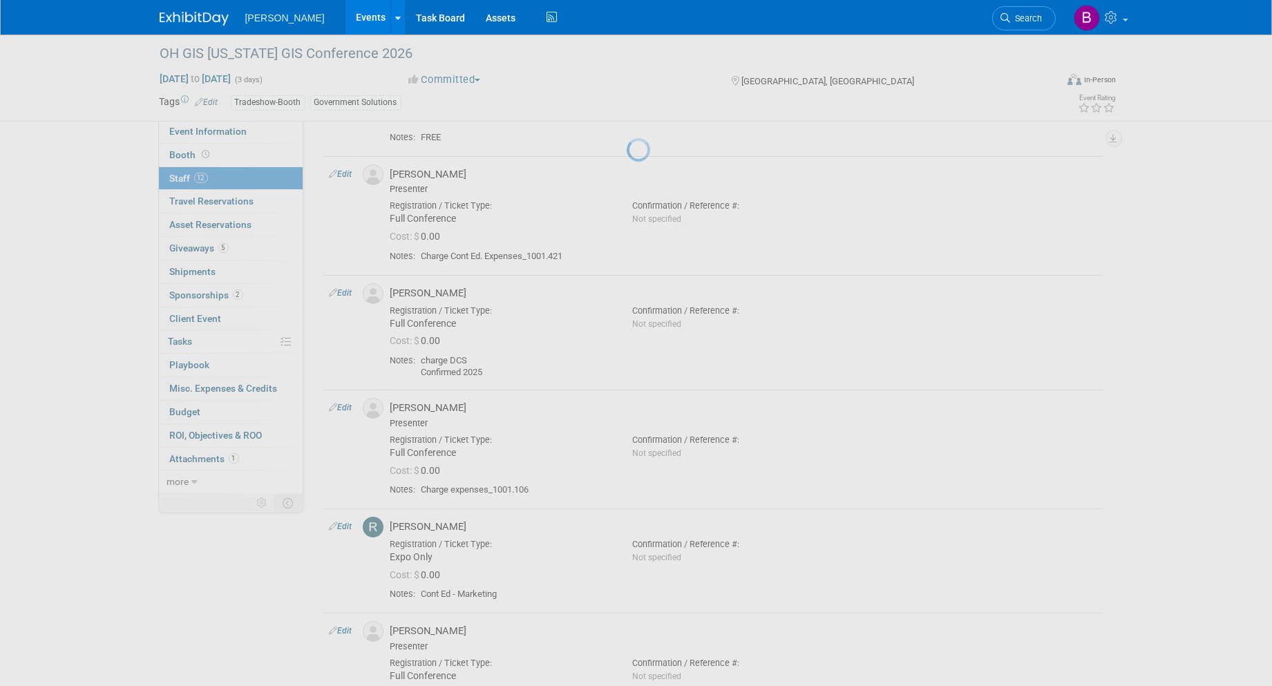
select select "844a177d-a181-44ff-a72a-5731d68e4351"
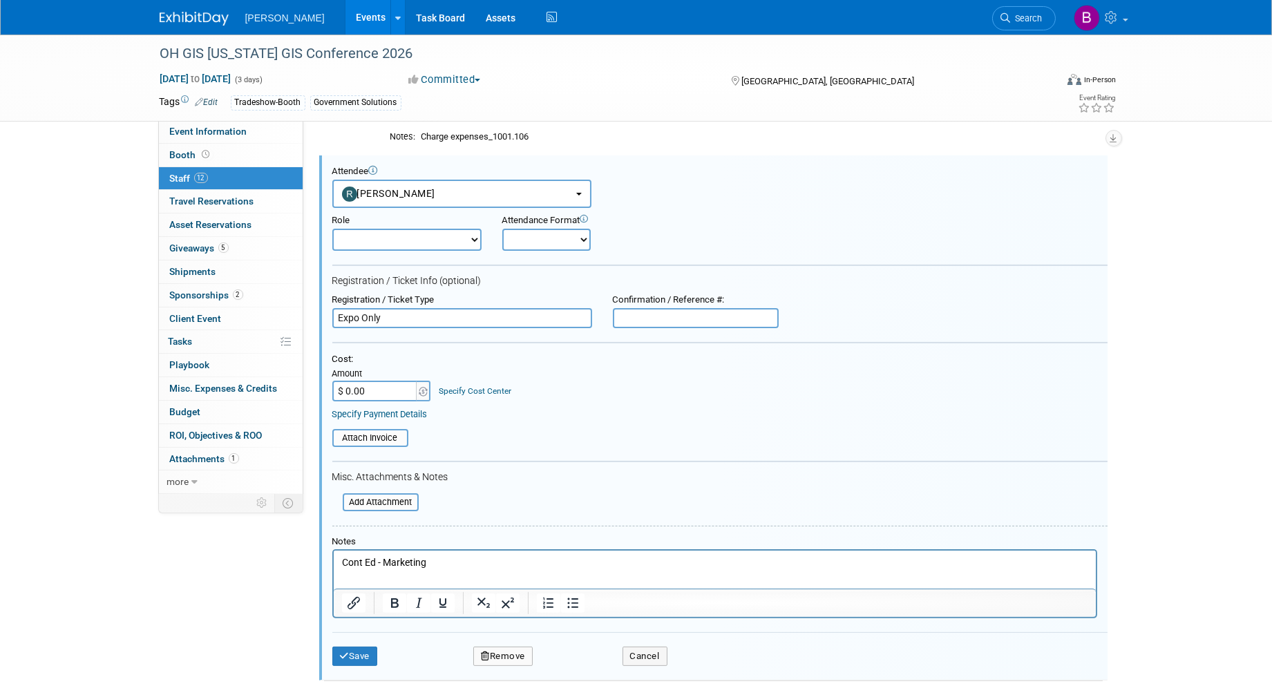
click at [501, 647] on button "Remove" at bounding box center [502, 656] width 59 height 19
click at [588, 648] on link "Yes" at bounding box center [578, 659] width 40 height 22
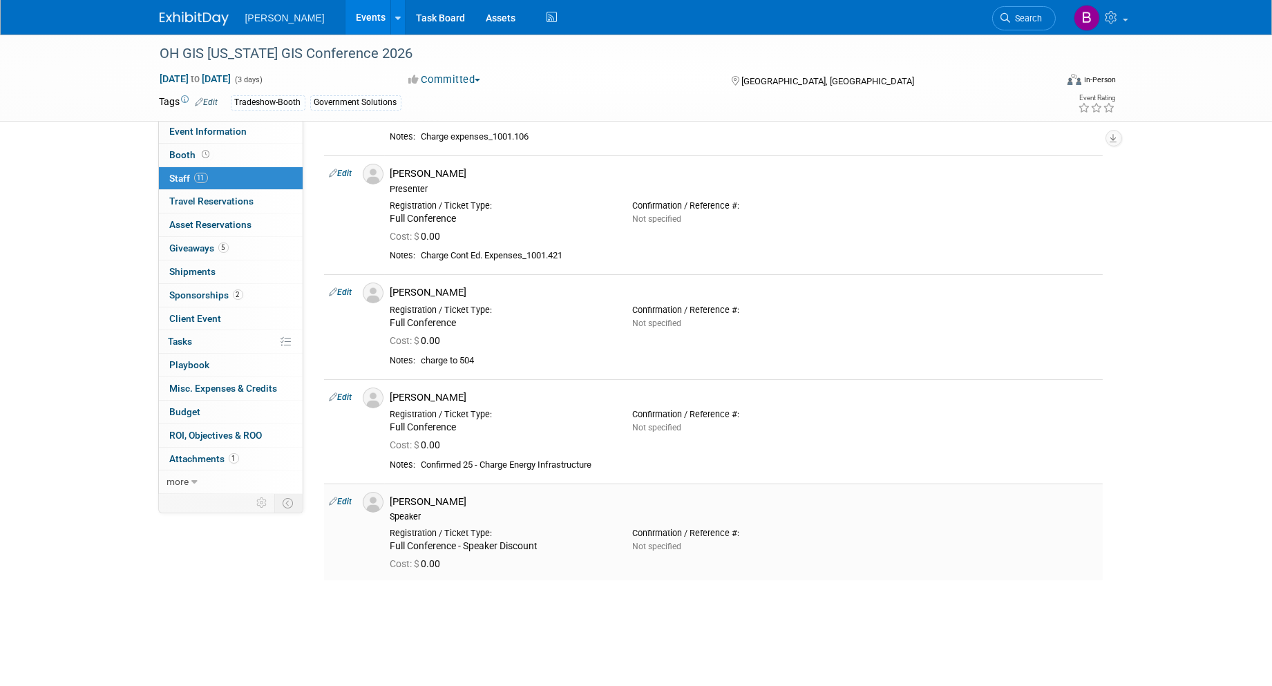
click at [350, 498] on link "Edit" at bounding box center [340, 502] width 23 height 10
select select "f7873a28-5546-48b3-8328-9aeaac1fe920"
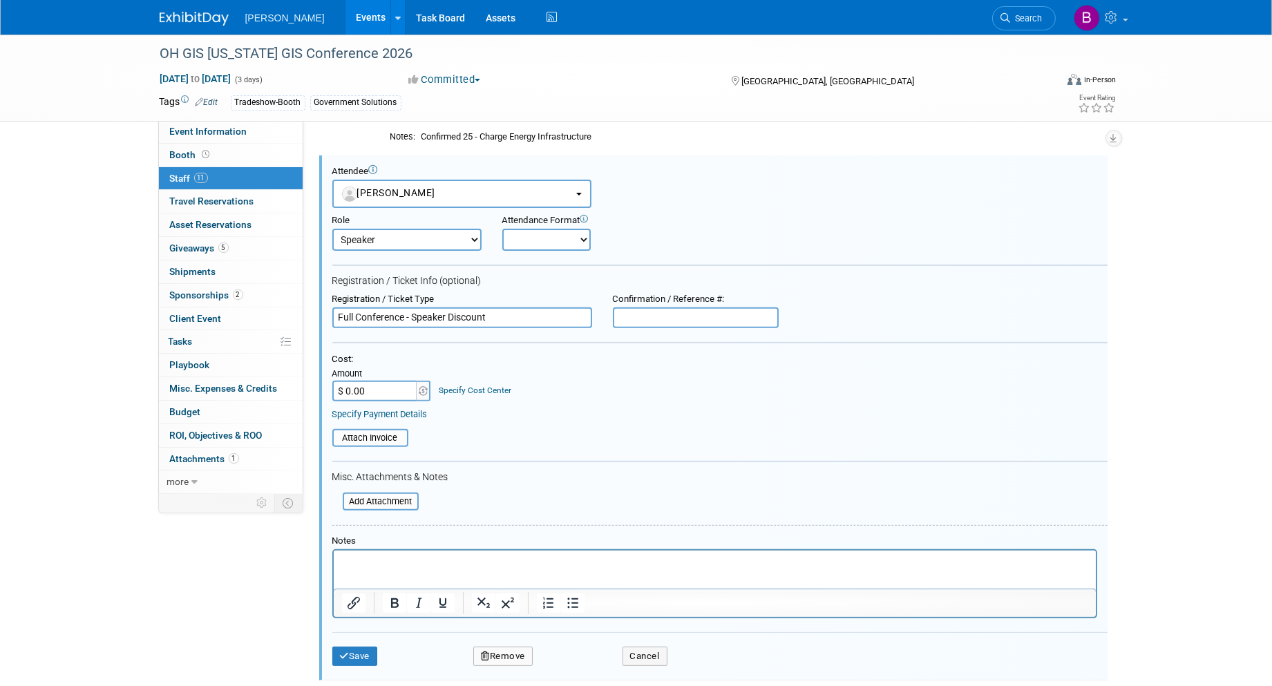
click at [515, 647] on button "Remove" at bounding box center [502, 656] width 59 height 19
click at [568, 660] on icon at bounding box center [568, 659] width 8 height 8
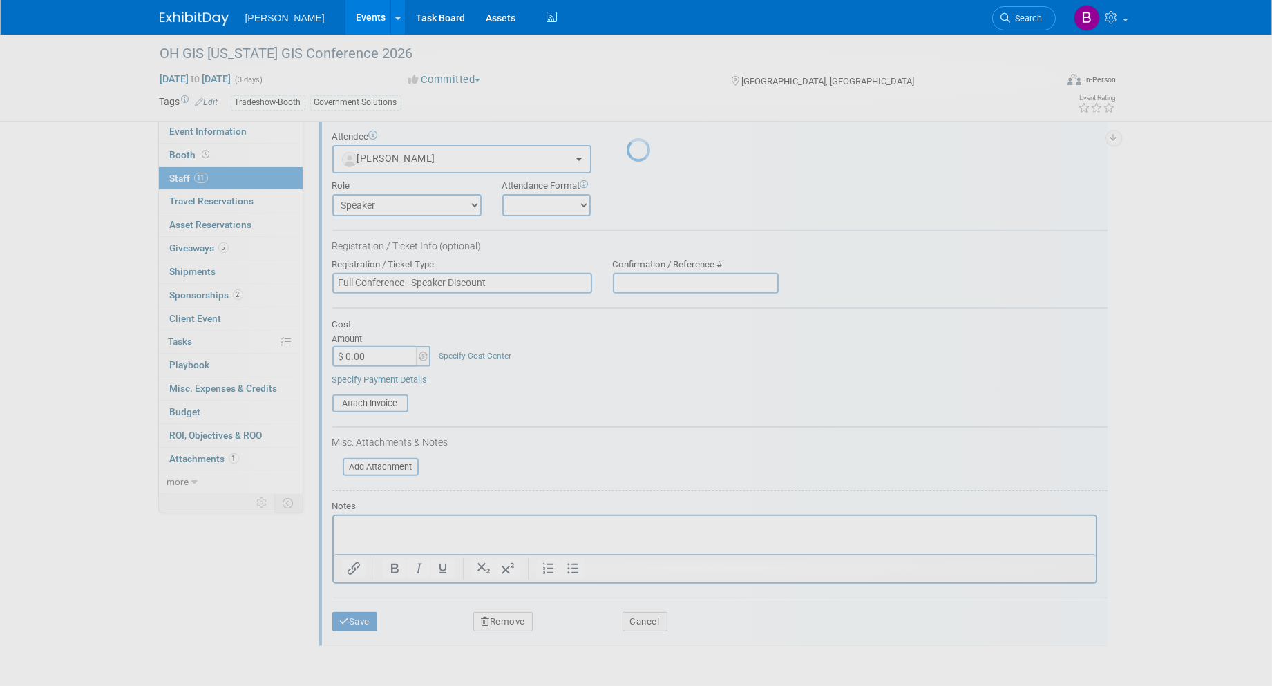
scroll to position [1154, 0]
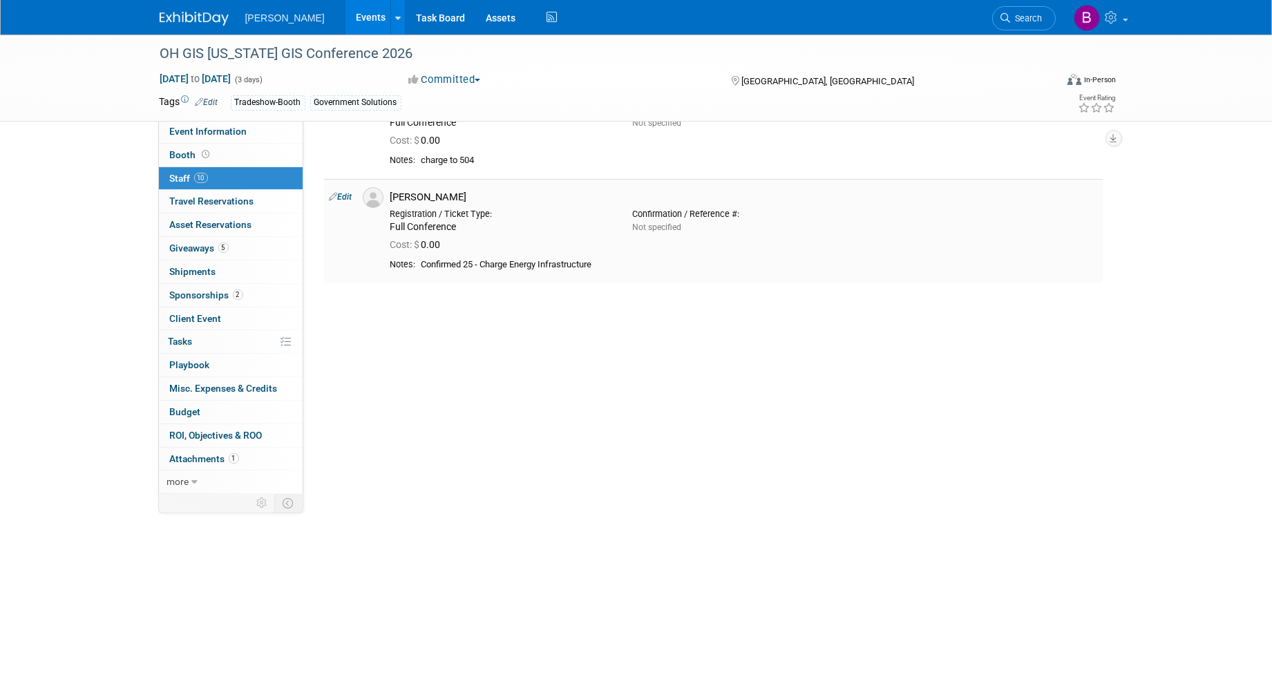
click at [352, 197] on link "Edit" at bounding box center [340, 197] width 23 height 10
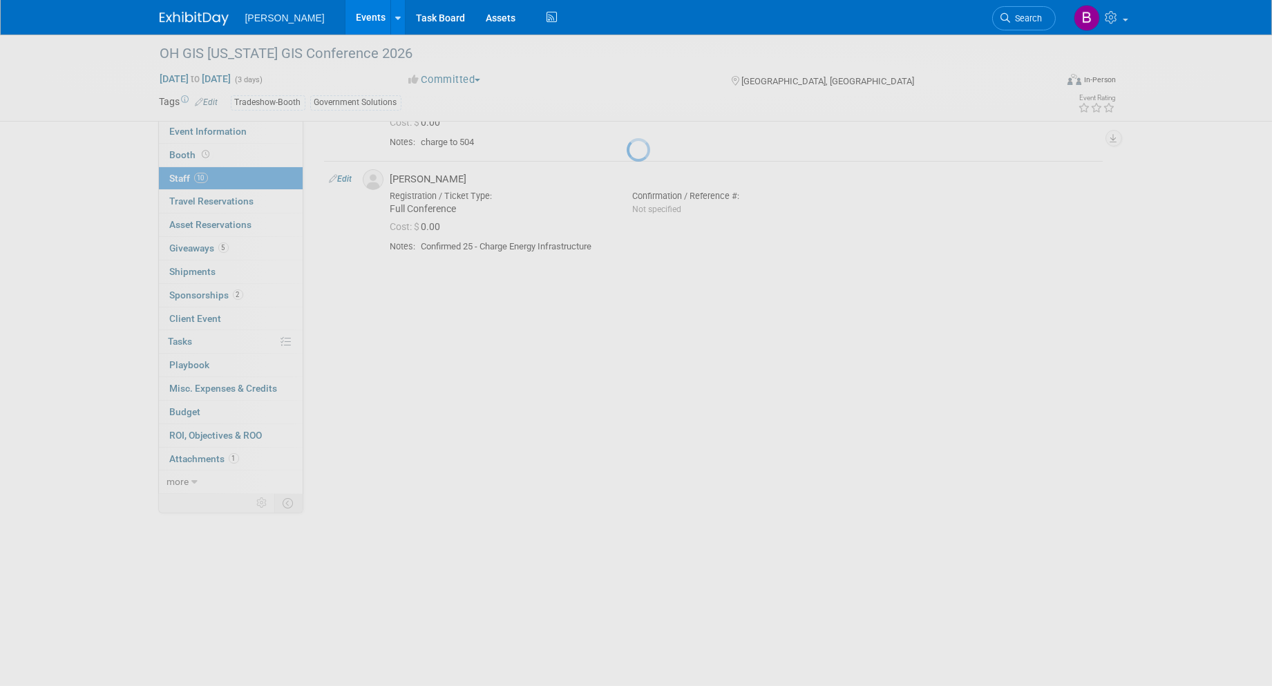
select select "dbba279a-17be-4019-aef1-a418c73d837f"
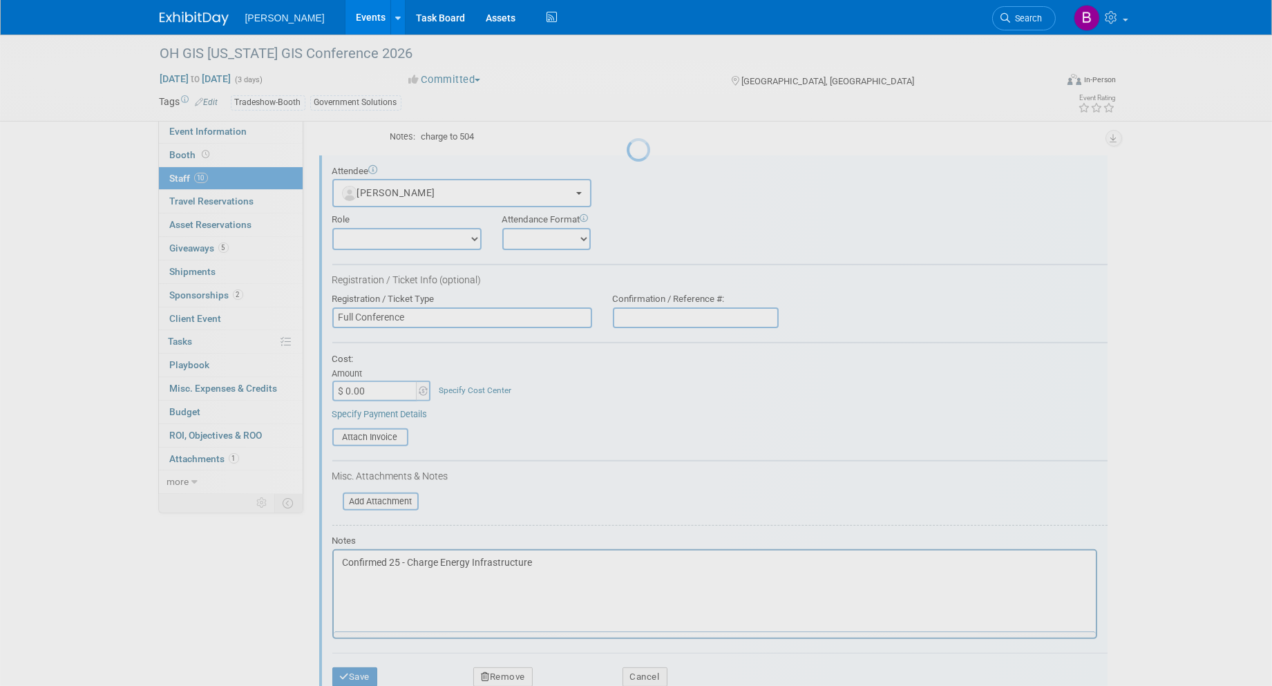
scroll to position [0, 0]
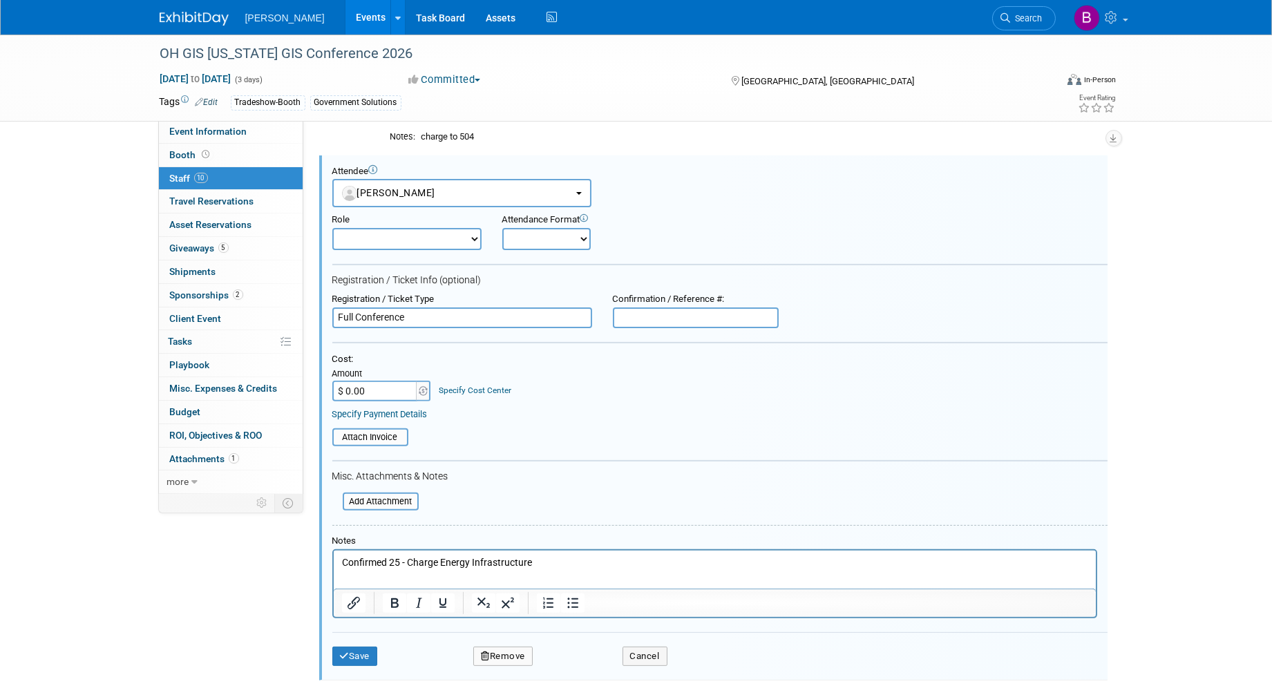
click at [514, 658] on div "Save Remove Cancel" at bounding box center [719, 654] width 775 height 44
click at [496, 647] on button "Remove" at bounding box center [502, 656] width 59 height 19
click at [582, 653] on link "Yes" at bounding box center [578, 659] width 40 height 22
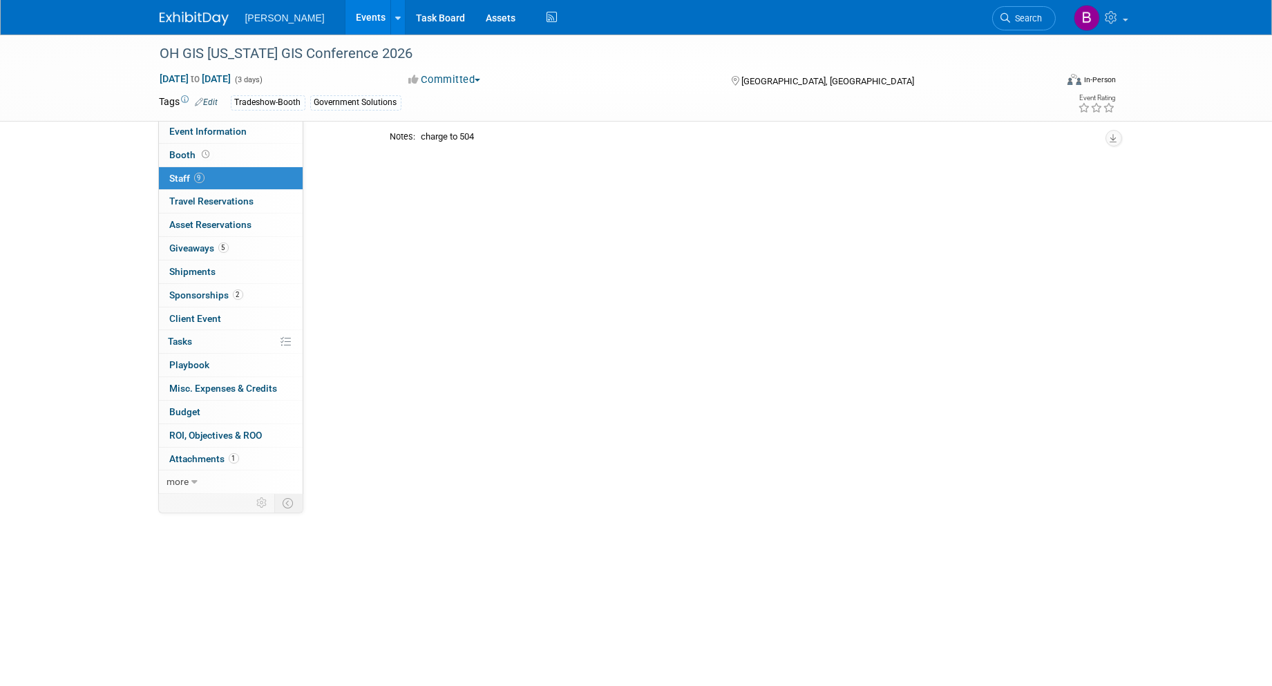
scroll to position [906, 0]
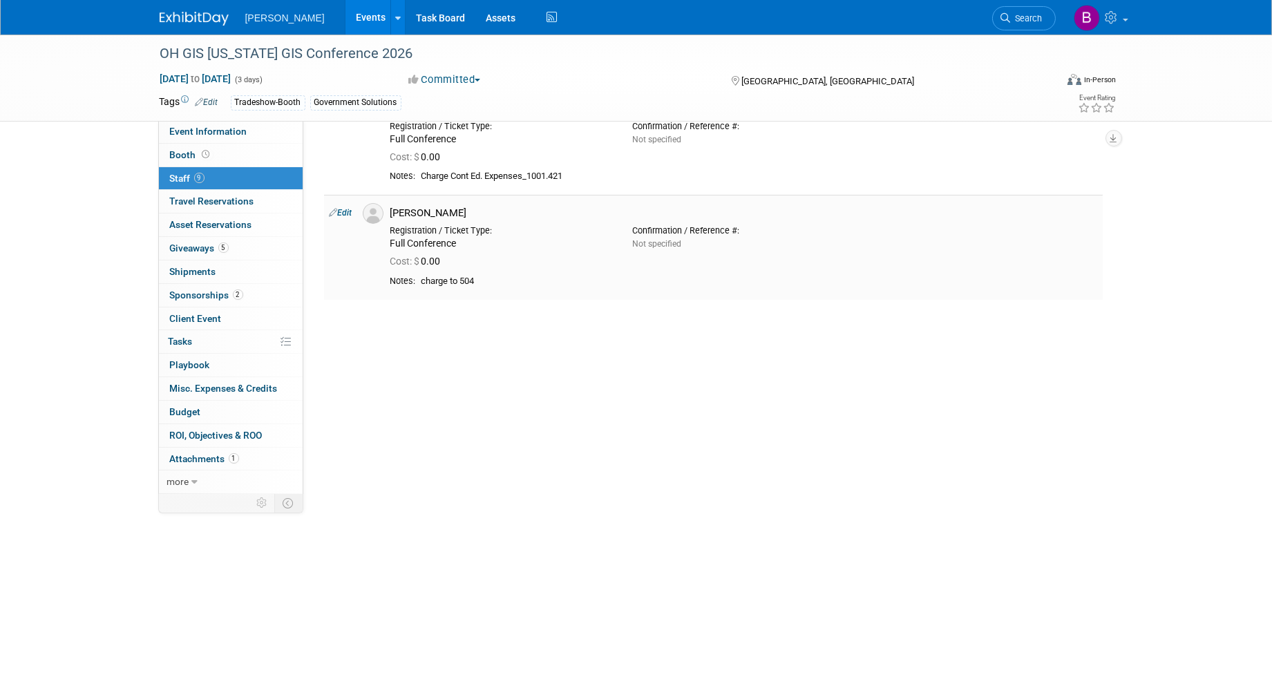
click at [343, 212] on link "Edit" at bounding box center [340, 213] width 23 height 10
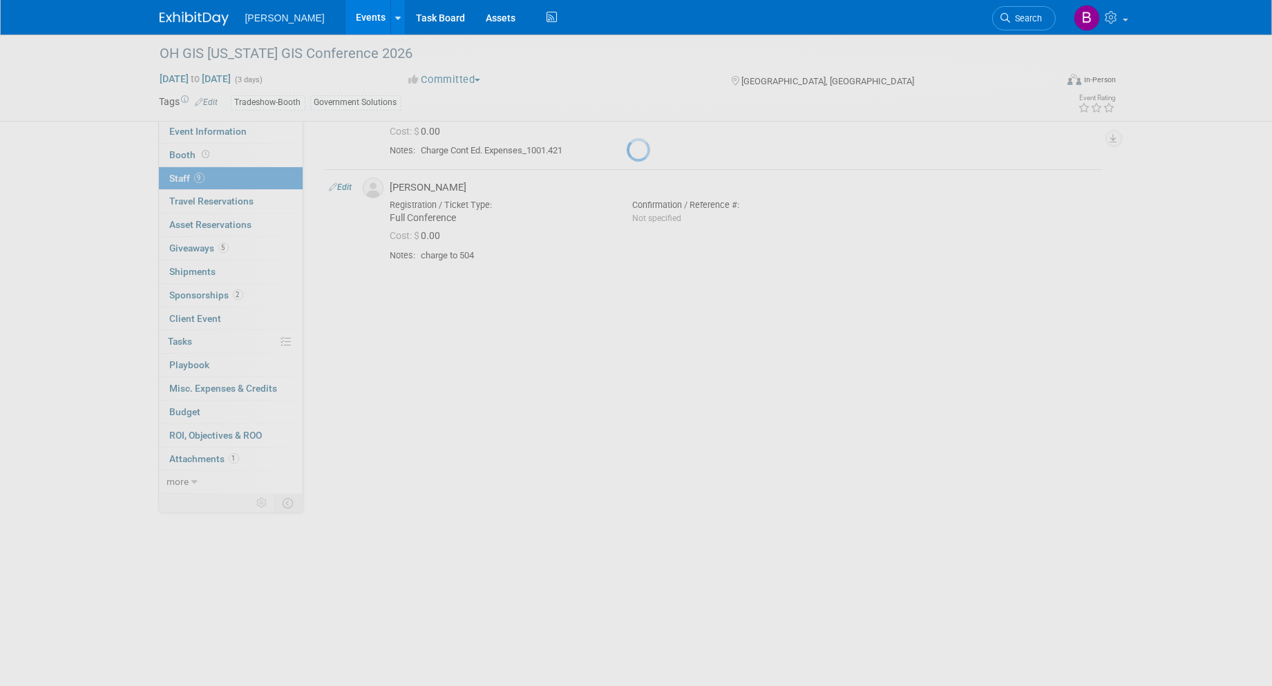
select select "69ee2d93-e801-4554-8c15-8288912ff71b"
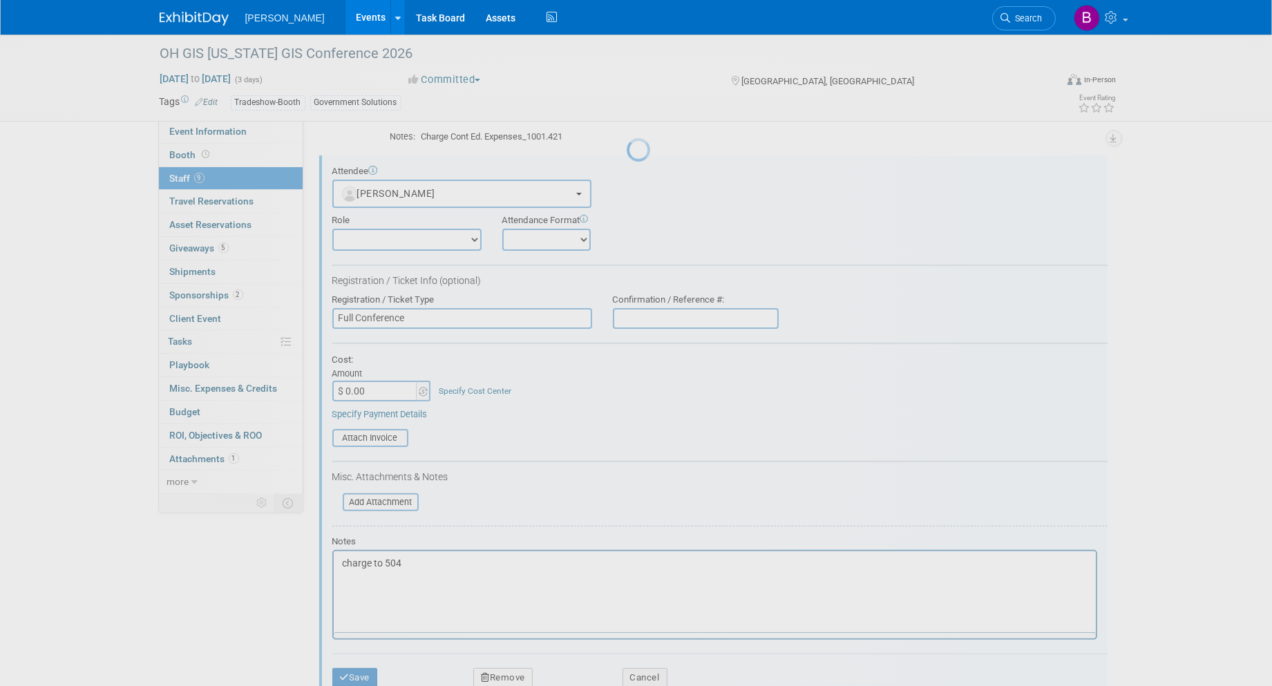
scroll to position [0, 0]
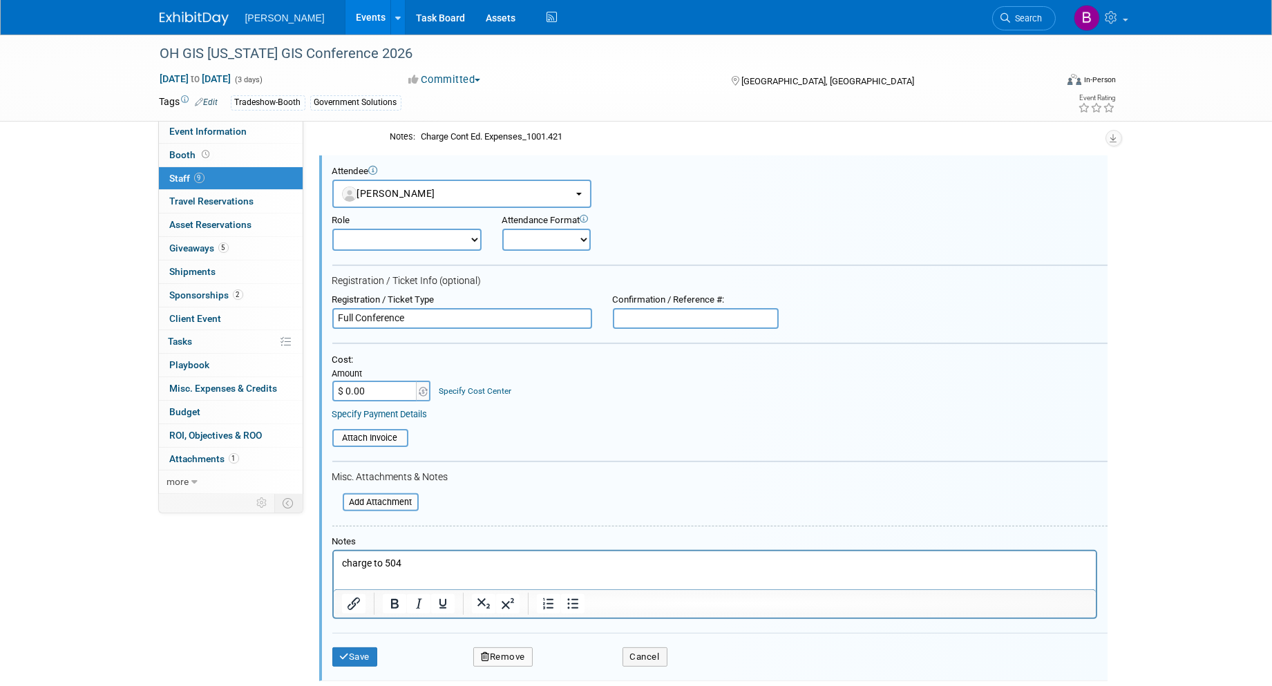
click at [495, 647] on button "Remove" at bounding box center [502, 656] width 59 height 19
click at [581, 664] on link "Yes" at bounding box center [578, 659] width 40 height 22
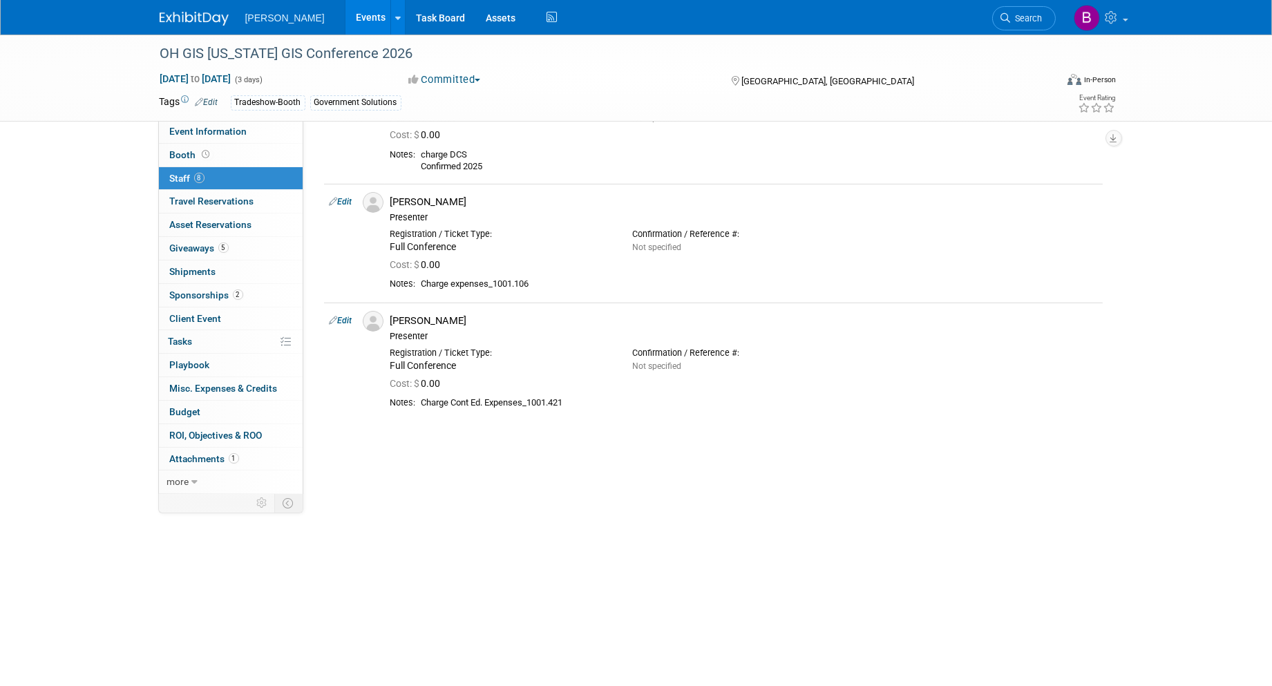
scroll to position [673, 0]
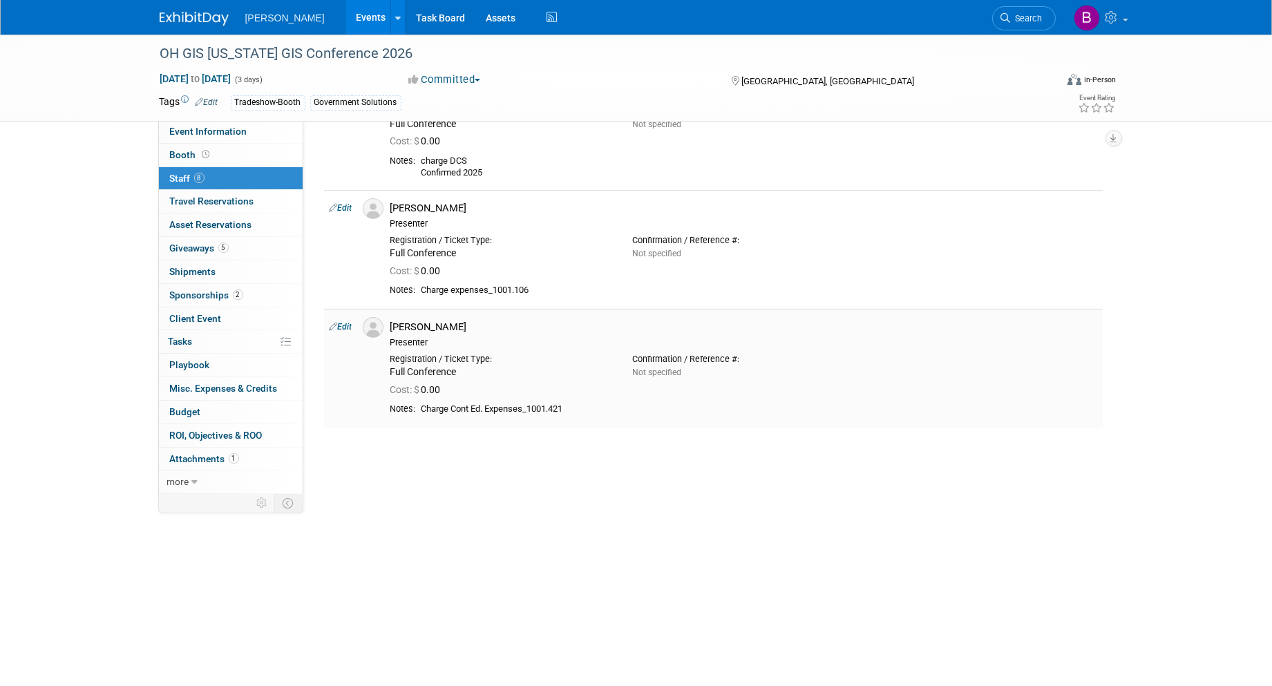
click at [349, 325] on link "Edit" at bounding box center [340, 327] width 23 height 10
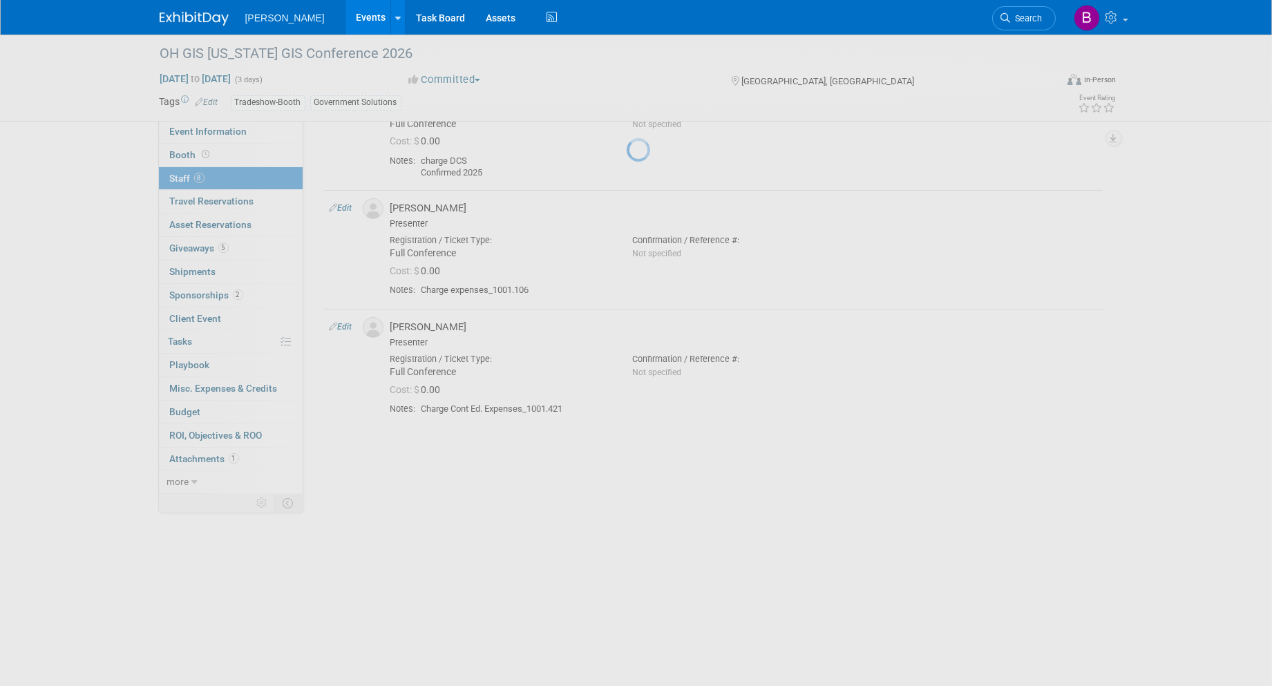
select select "e6557bc5-71c1-44b9-8140-af2c29b8f0ed"
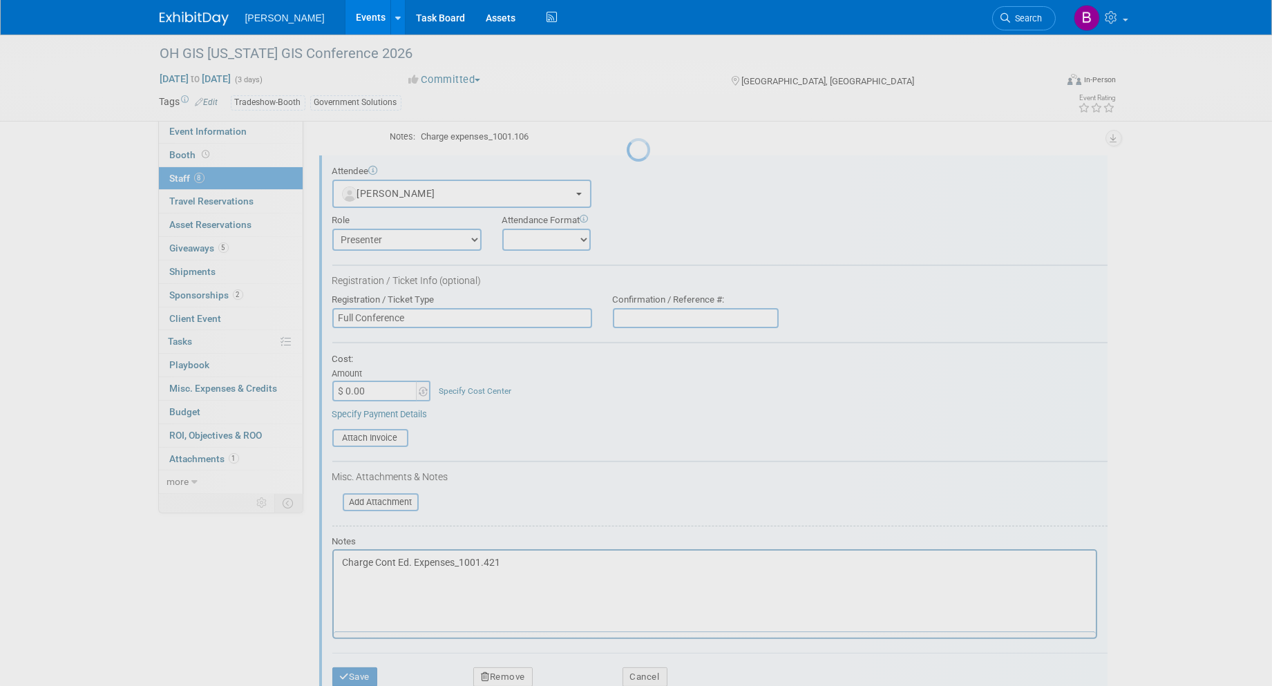
scroll to position [0, 0]
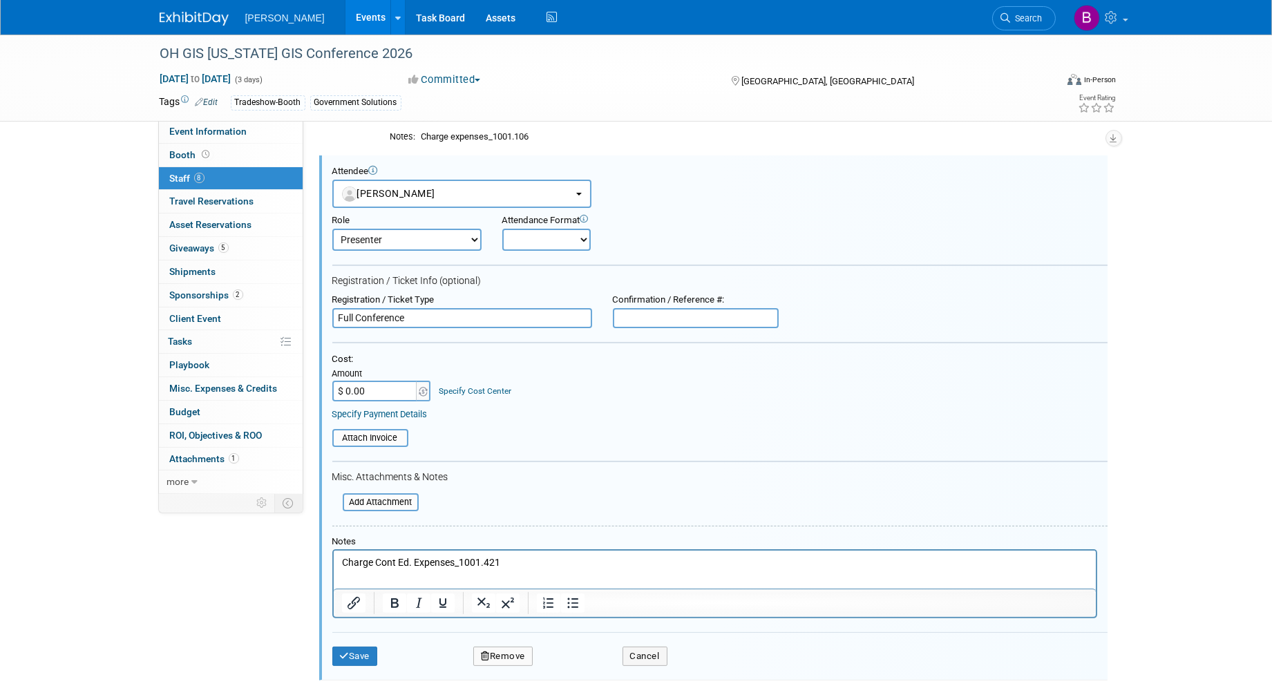
click at [512, 650] on button "Remove" at bounding box center [502, 656] width 59 height 19
click at [573, 658] on link "Yes" at bounding box center [578, 659] width 40 height 22
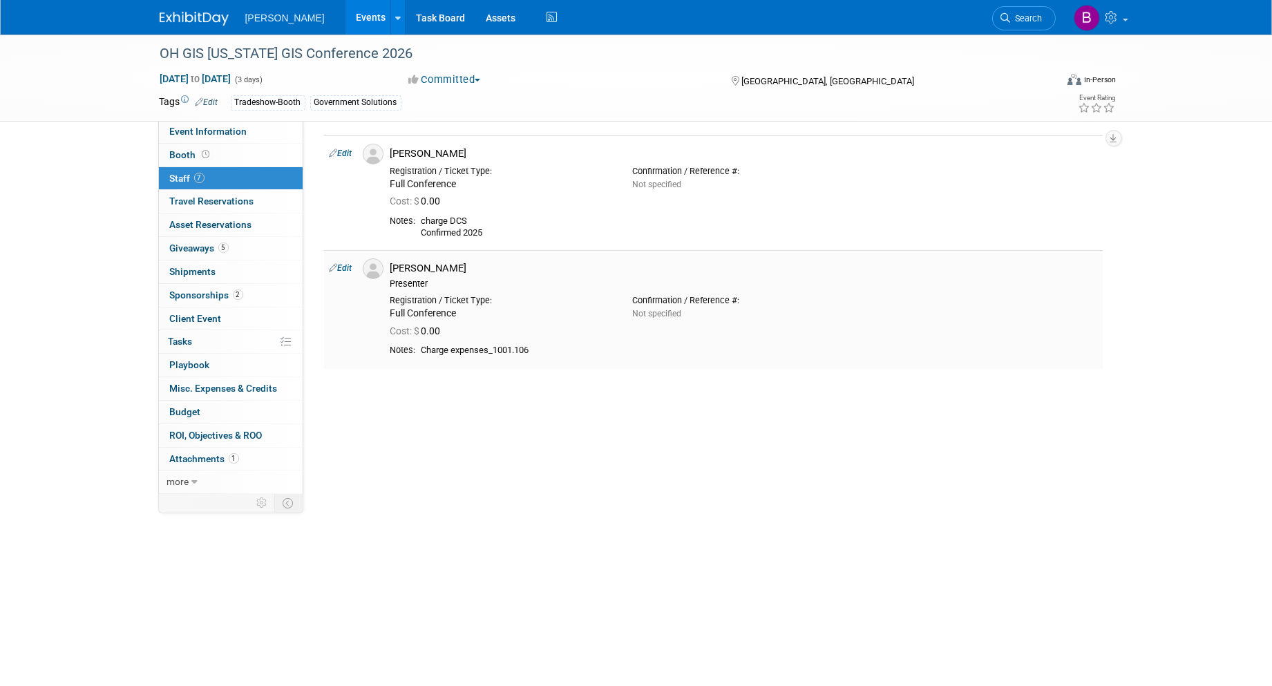
click at [352, 268] on link "Edit" at bounding box center [340, 268] width 23 height 10
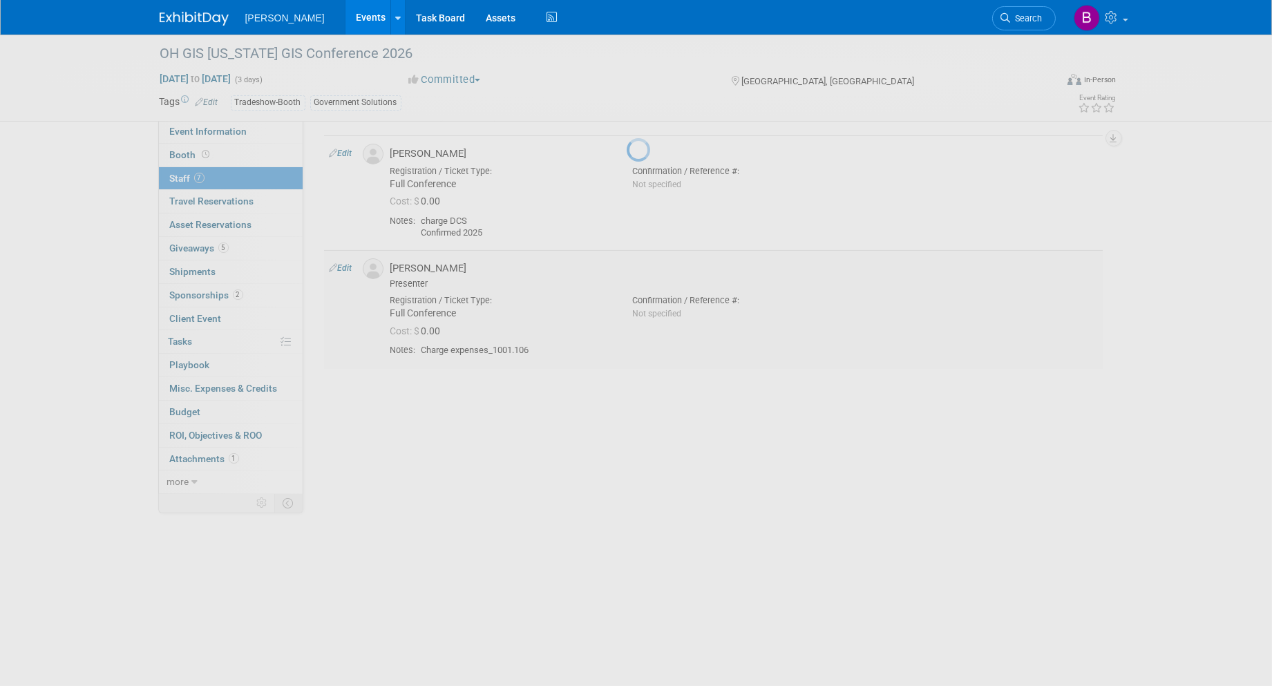
select select "0af0cf59-3cf7-4174-b959-4434b9acd1b5"
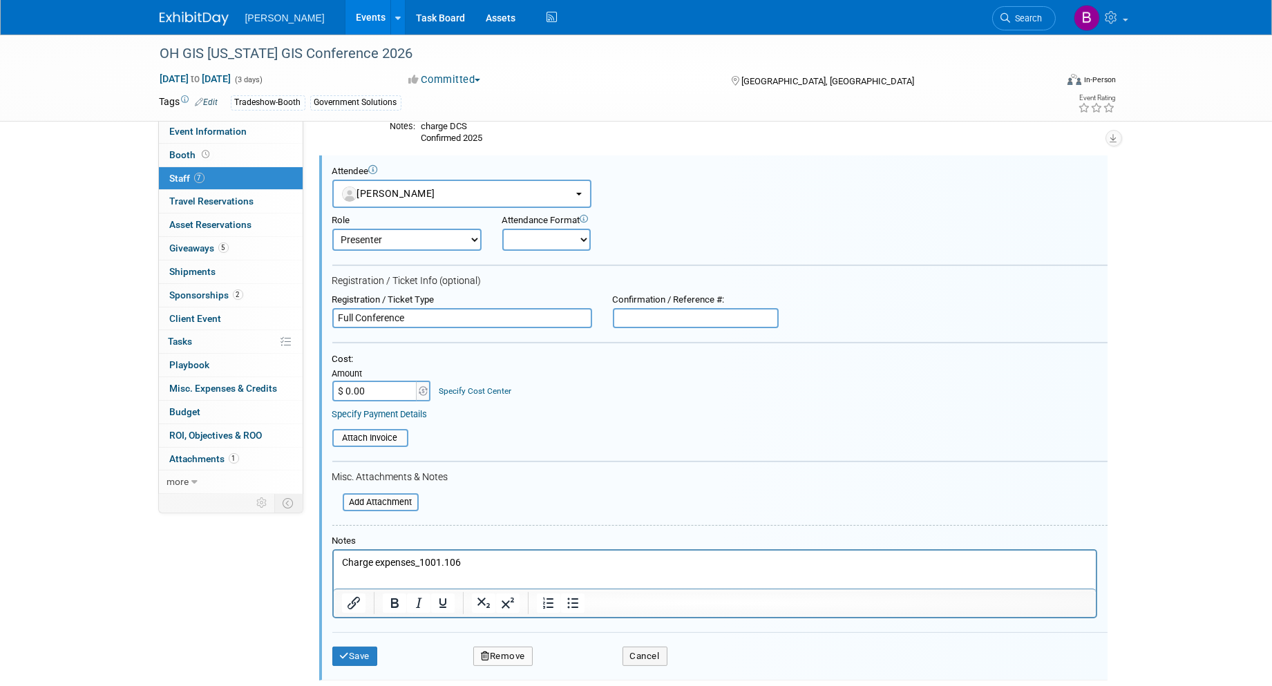
click at [505, 637] on div "Save Remove Cancel" at bounding box center [719, 654] width 775 height 44
click at [513, 650] on button "Remove" at bounding box center [502, 656] width 59 height 19
click at [572, 661] on link "Yes" at bounding box center [578, 659] width 40 height 22
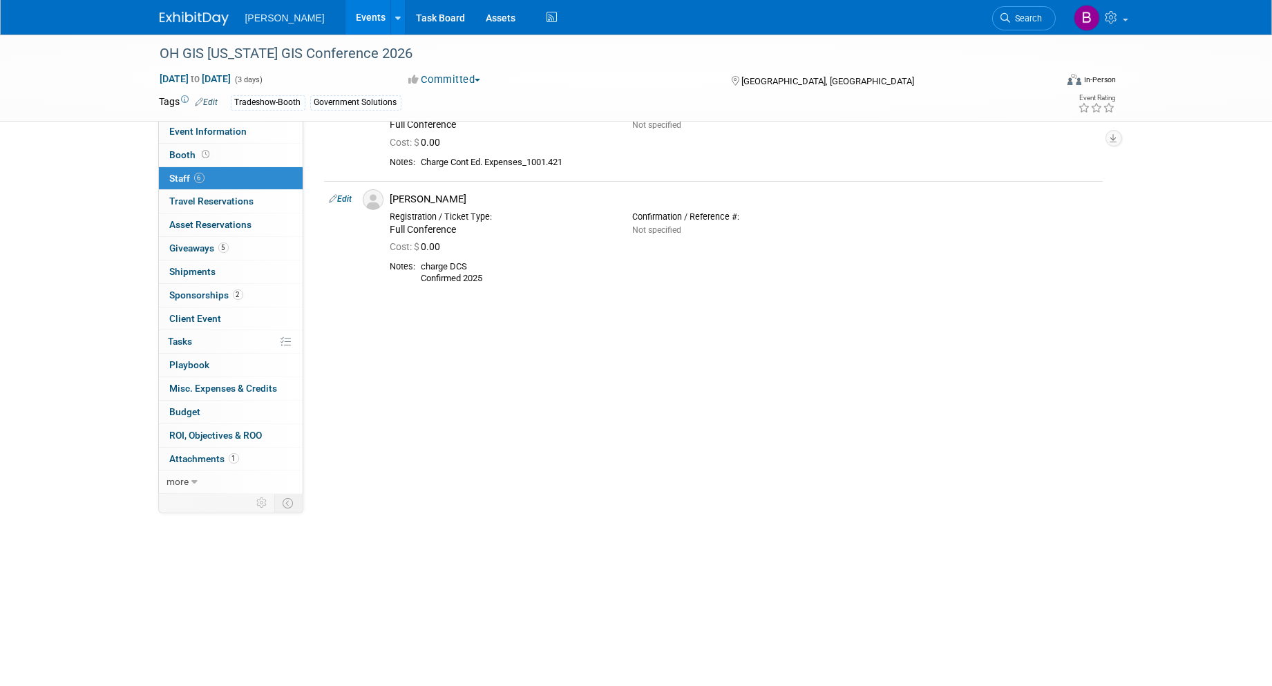
scroll to position [555, 0]
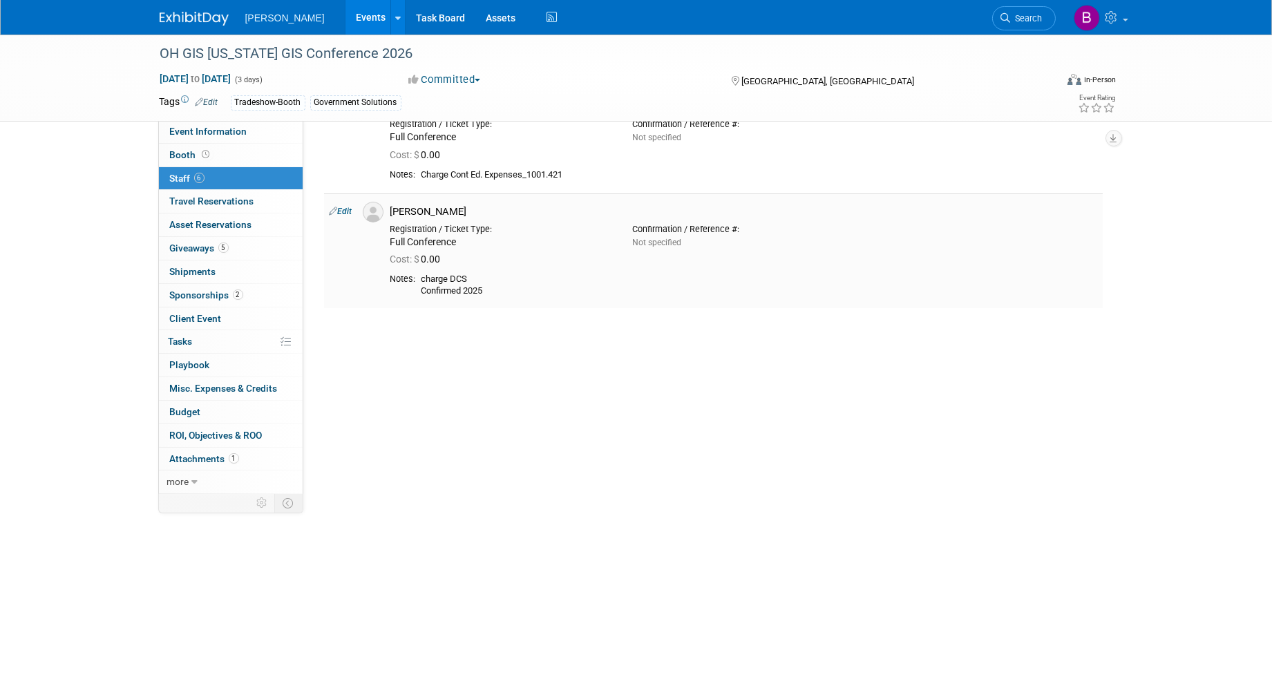
click at [344, 208] on link "Edit" at bounding box center [340, 212] width 23 height 10
select select "ee8d24b4-3e66-4b71-a03c-f5d5ab02ce74"
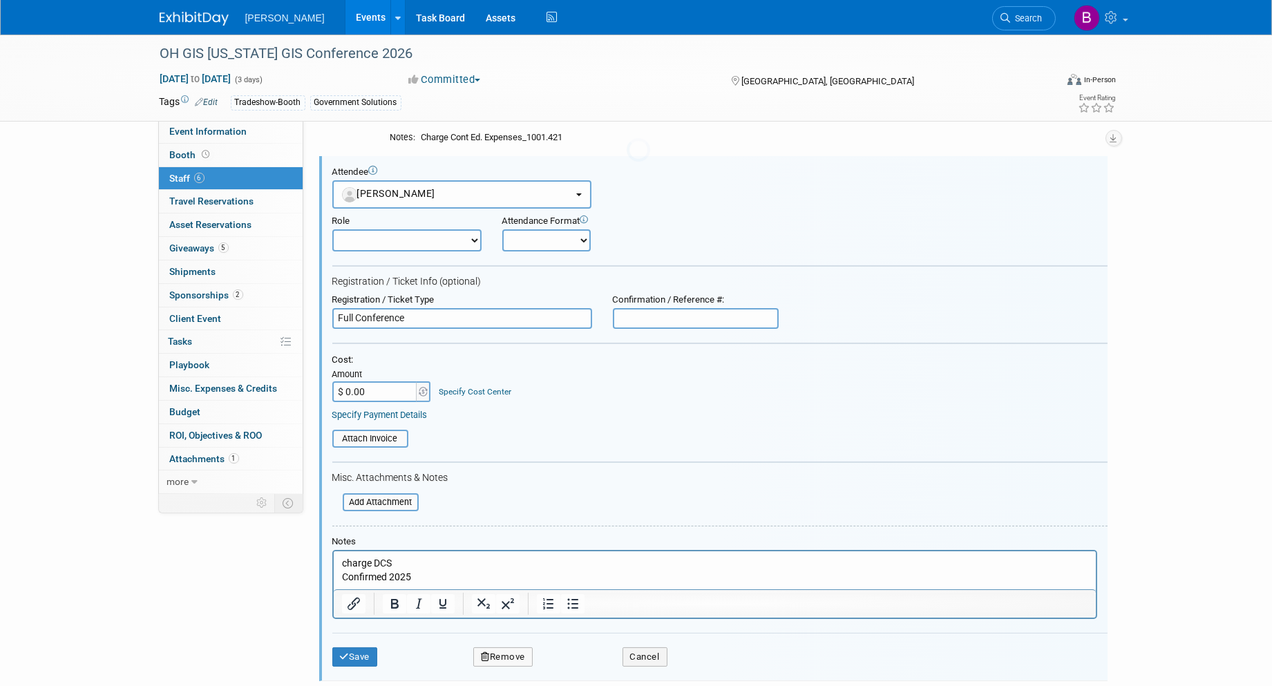
scroll to position [0, 0]
click at [503, 647] on button "Remove" at bounding box center [502, 656] width 59 height 19
click at [566, 651] on link "Yes" at bounding box center [578, 660] width 40 height 22
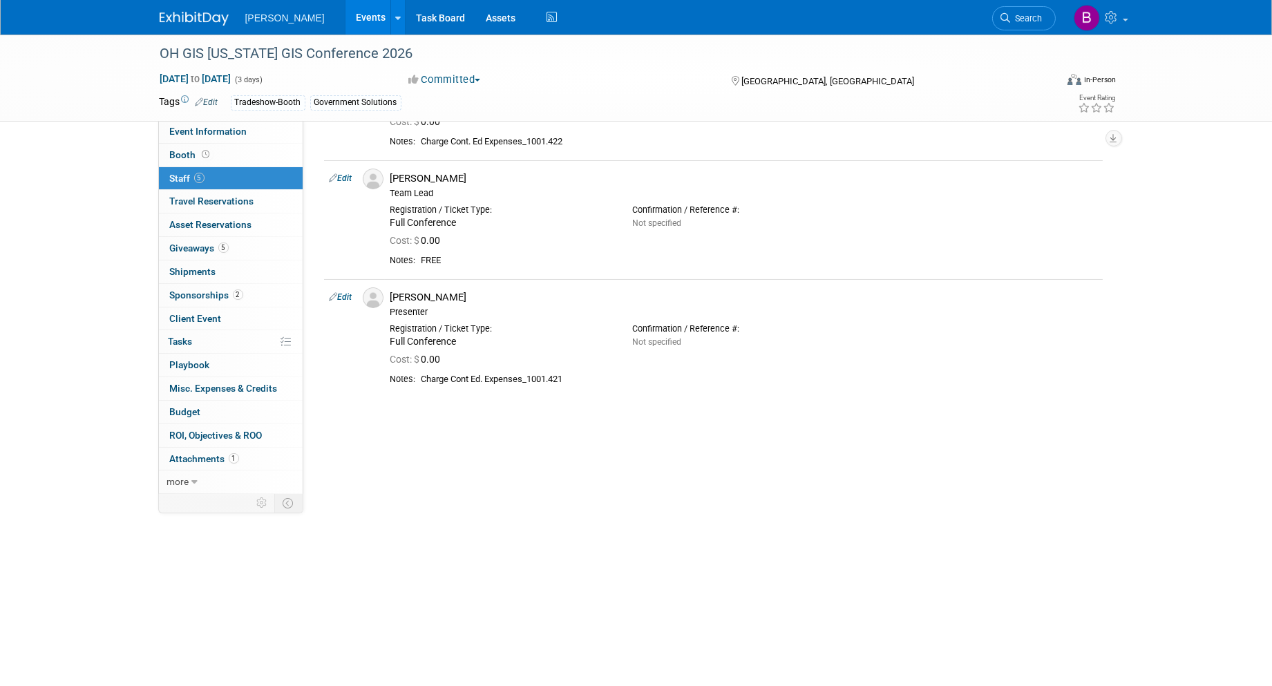
scroll to position [349, 0]
click at [345, 290] on td "Edit" at bounding box center [340, 339] width 33 height 119
click at [343, 300] on link "Edit" at bounding box center [340, 298] width 23 height 10
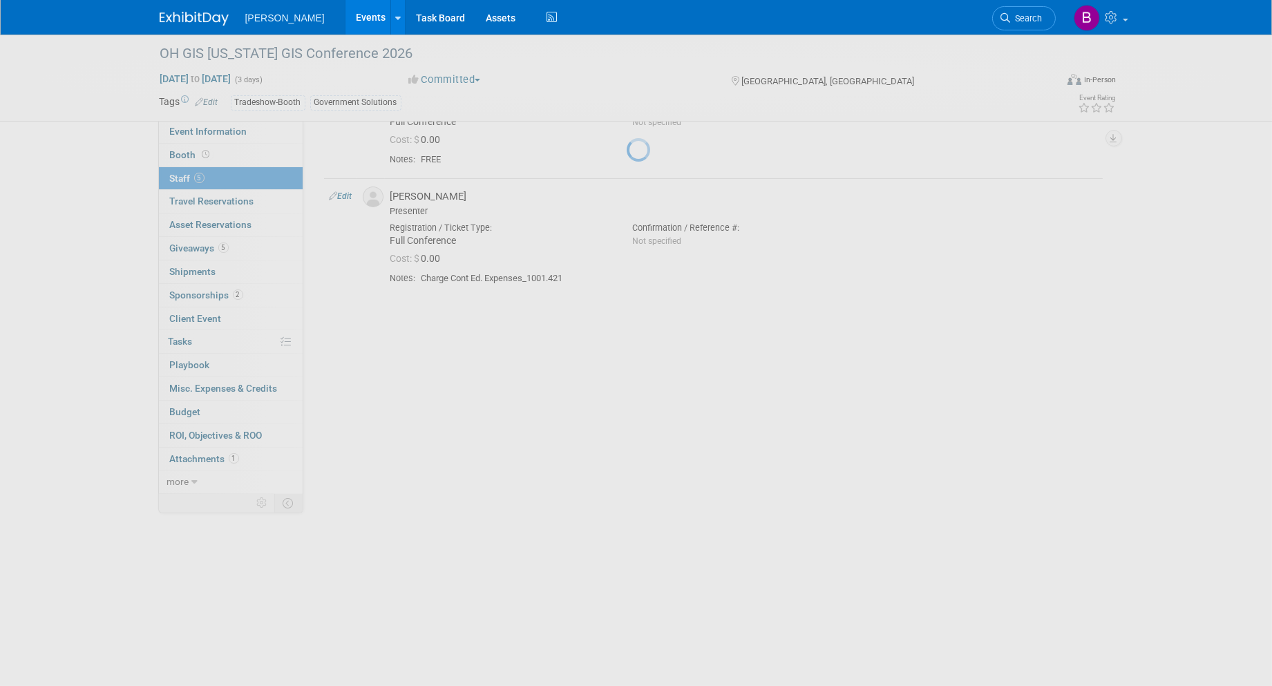
select select "43e43566-a591-4f70-a4a5-546966513816"
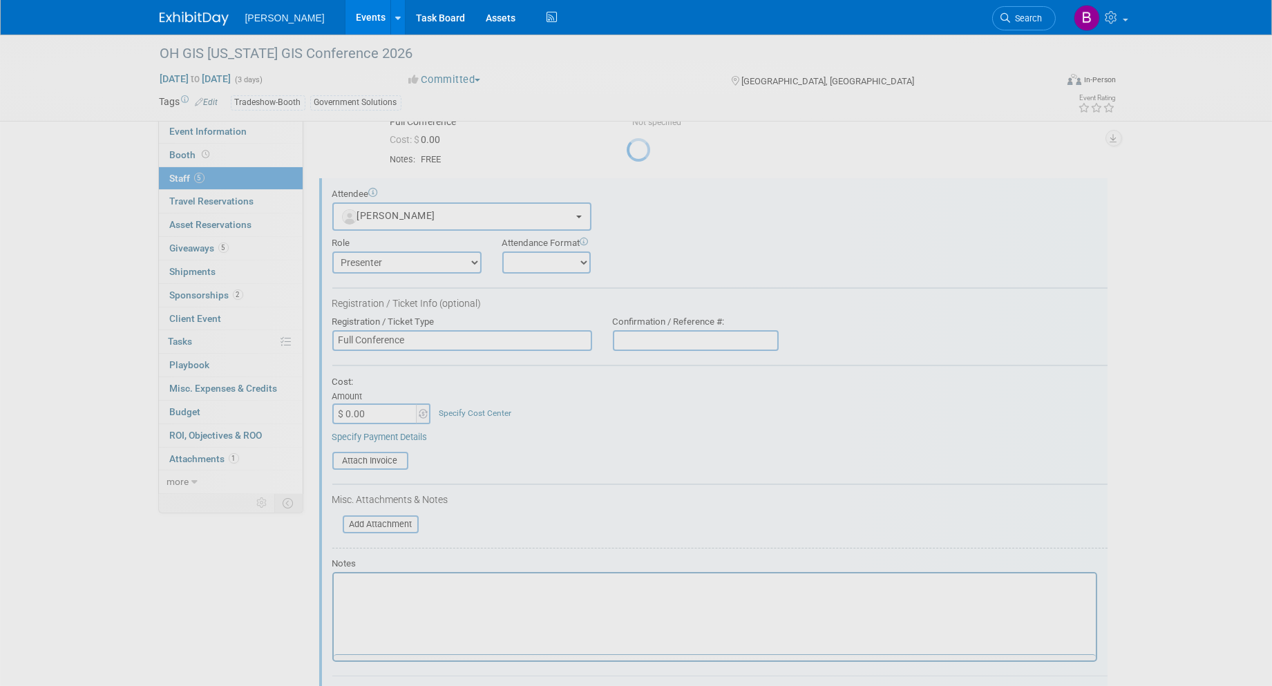
scroll to position [0, 0]
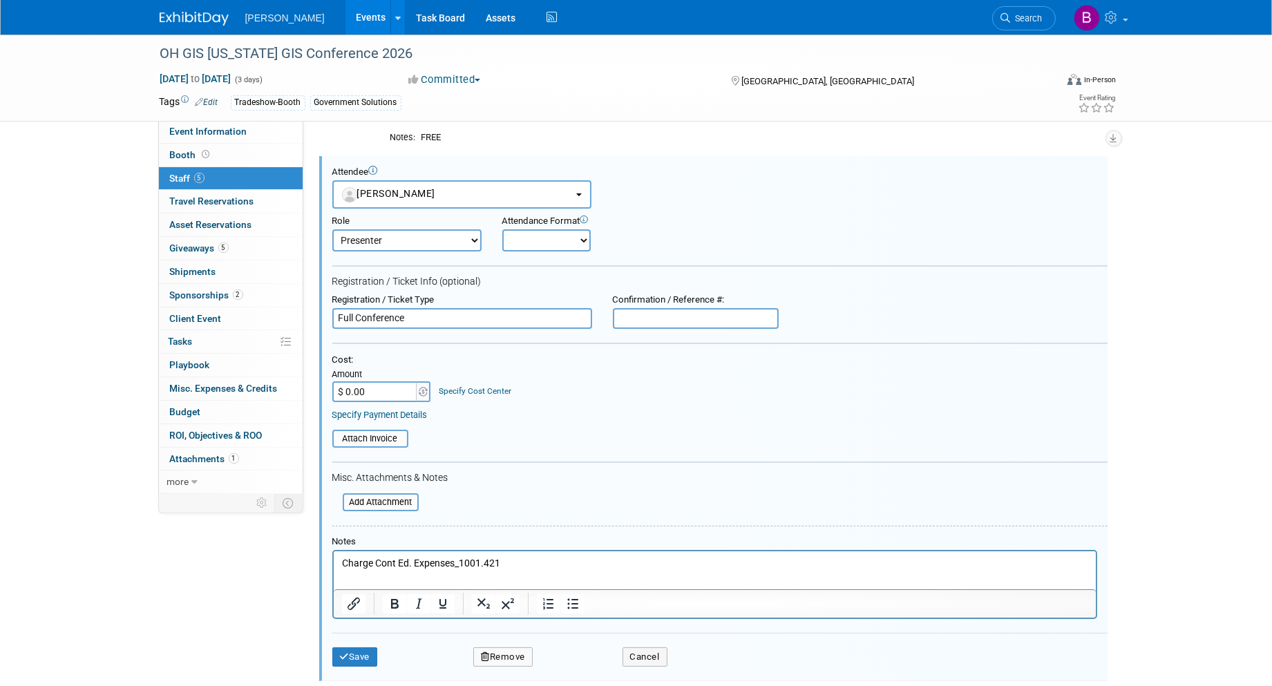
click at [502, 647] on button "Remove" at bounding box center [502, 656] width 59 height 19
click at [500, 651] on button "Remove" at bounding box center [502, 656] width 59 height 19
click at [575, 667] on link "Yes" at bounding box center [578, 659] width 40 height 22
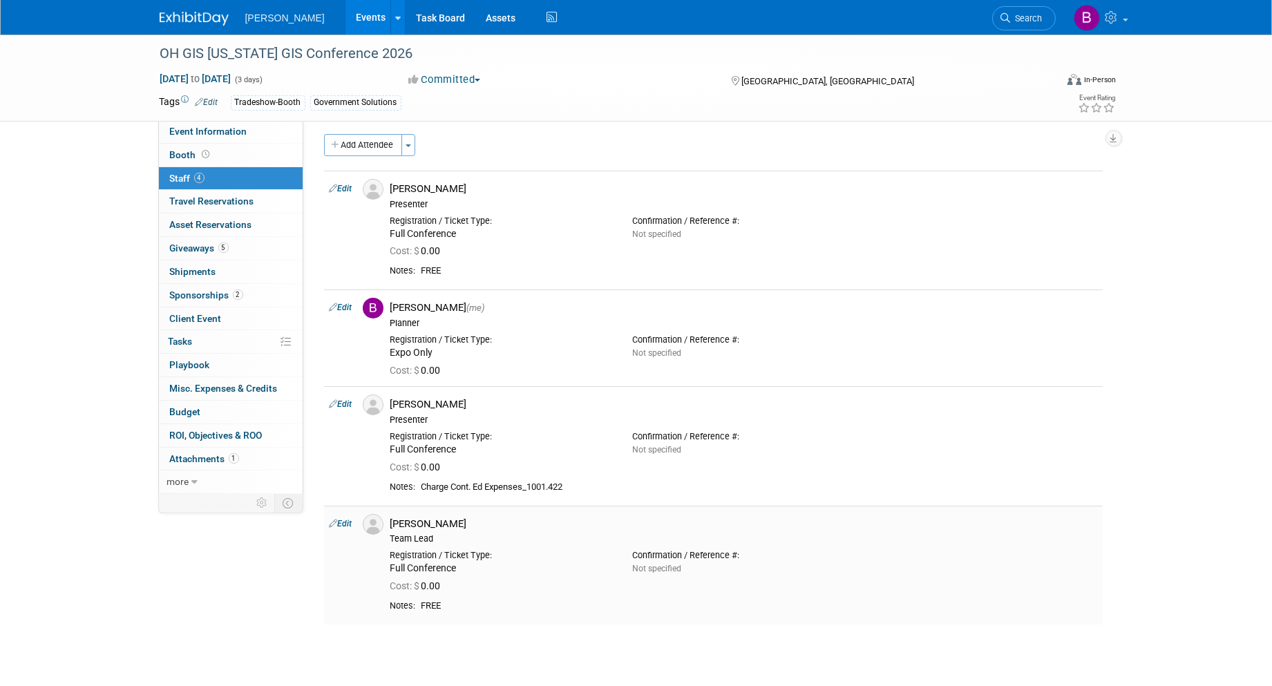
scroll to position [1, 0]
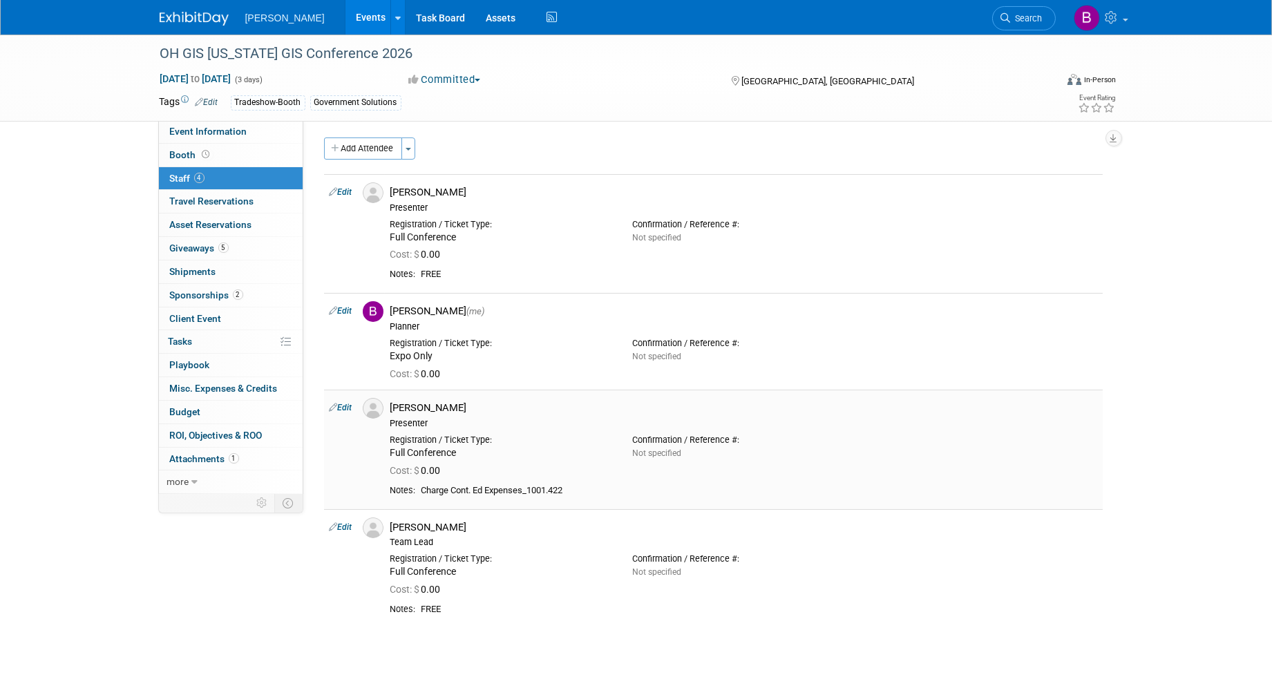
click at [352, 405] on link "Edit" at bounding box center [340, 408] width 23 height 10
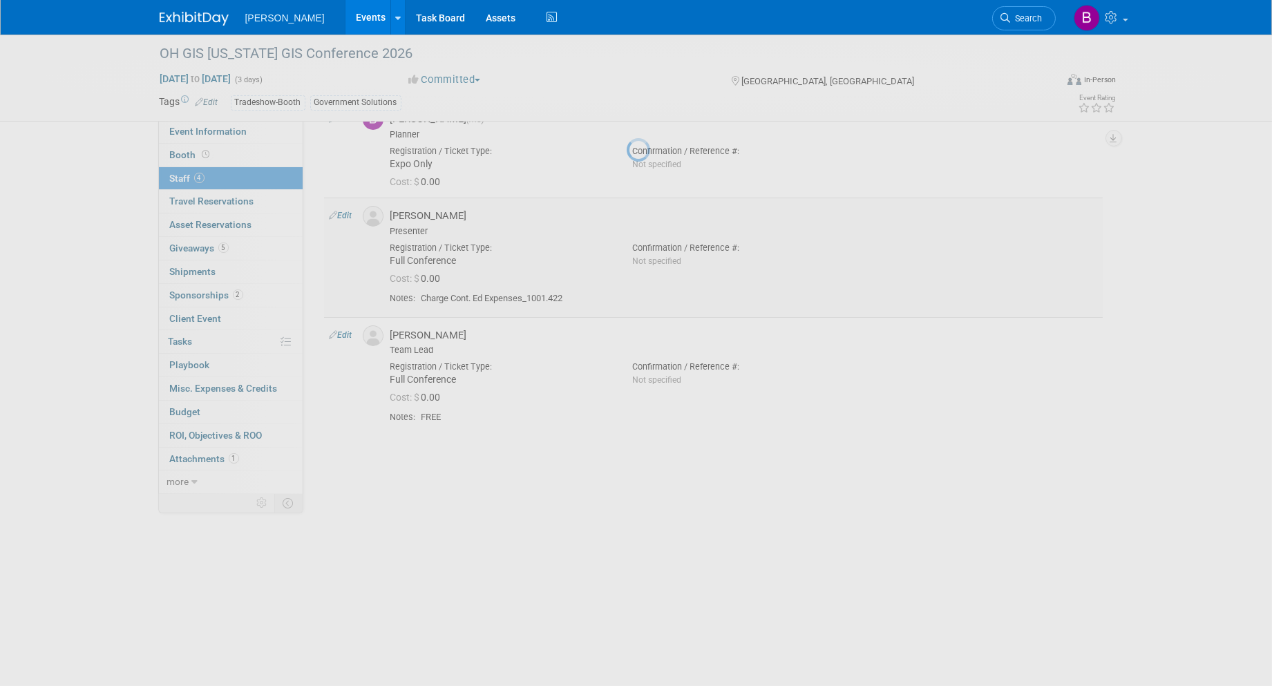
select select "e7c87cfc-acd8-4194-adfe-6285ad2165ab"
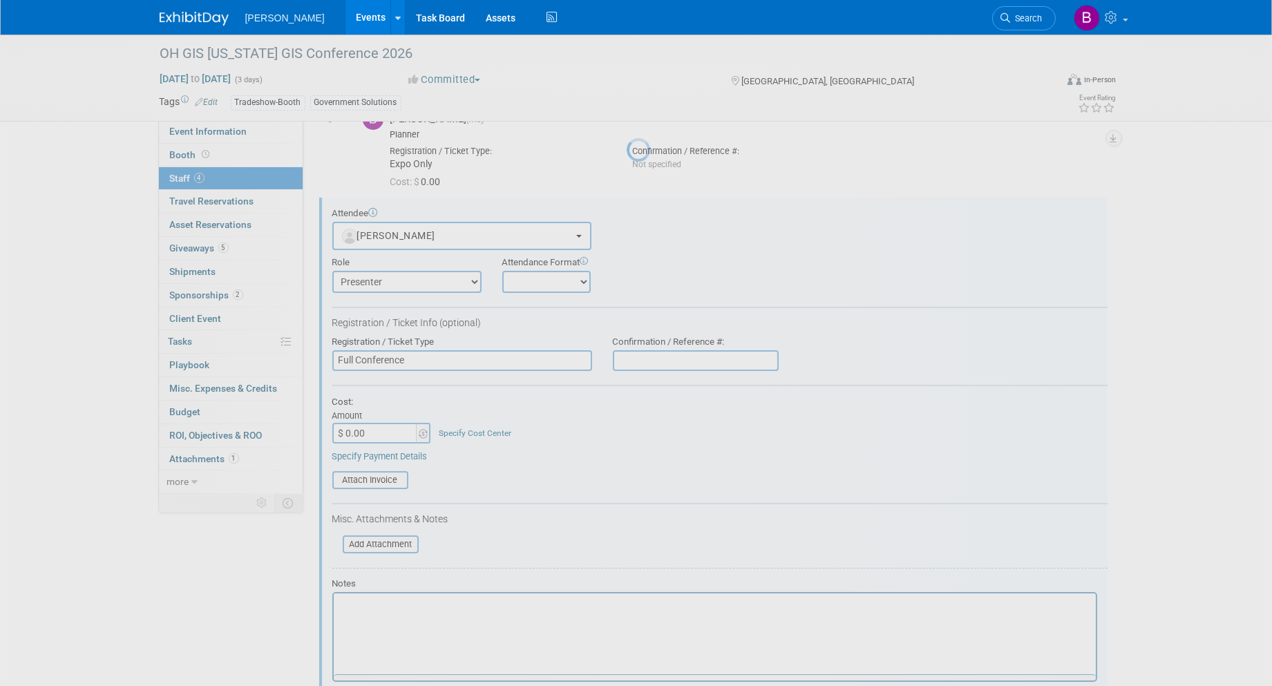
scroll to position [236, 0]
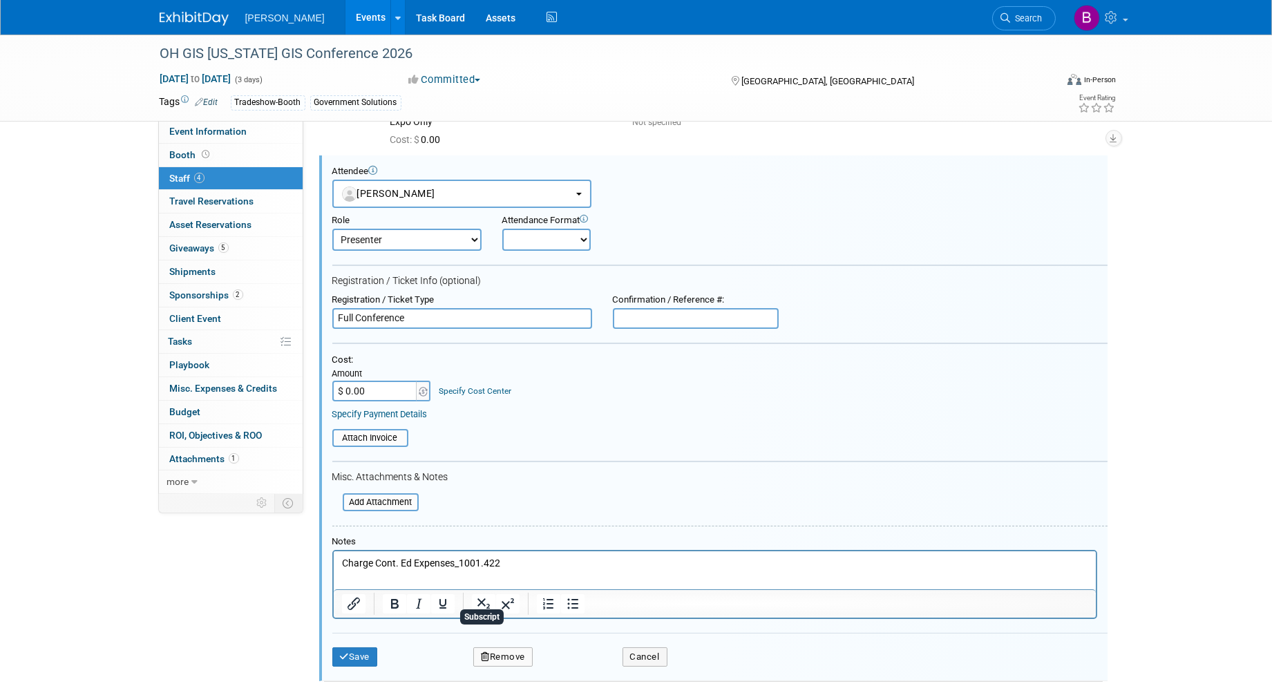
click at [513, 648] on button "Remove" at bounding box center [502, 656] width 59 height 19
click at [564, 662] on icon at bounding box center [568, 659] width 8 height 8
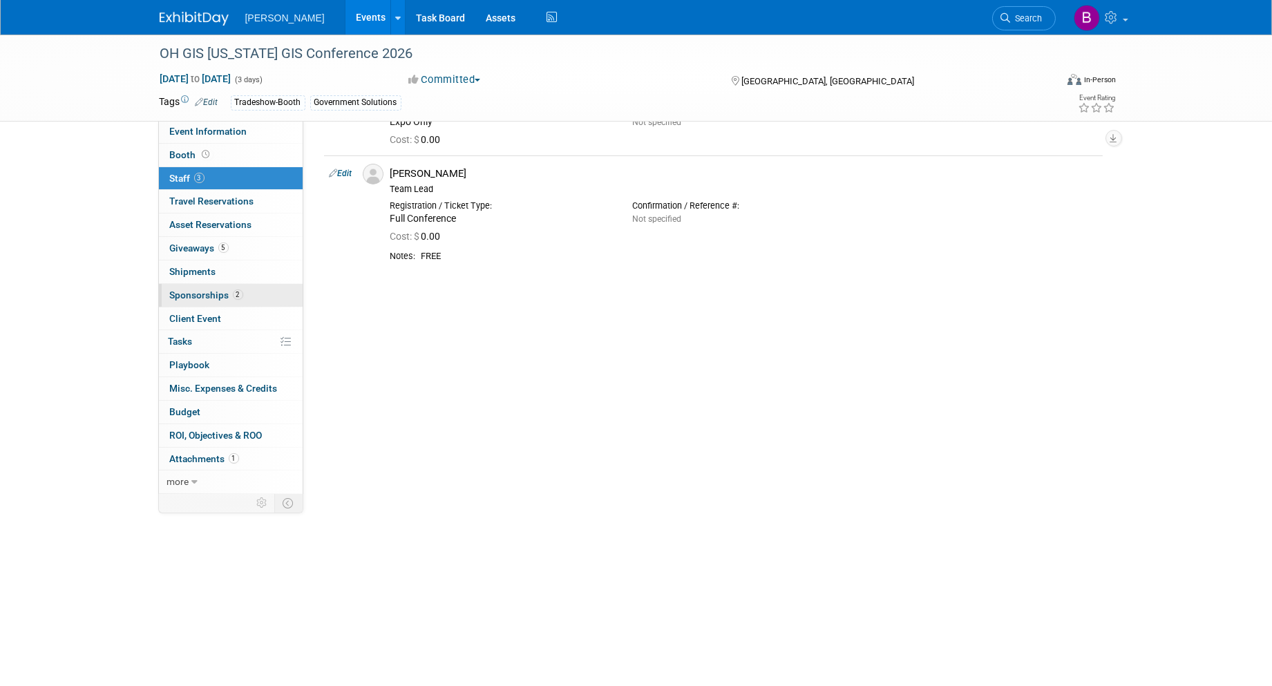
click at [211, 298] on span "Sponsorships 2" at bounding box center [206, 294] width 73 height 11
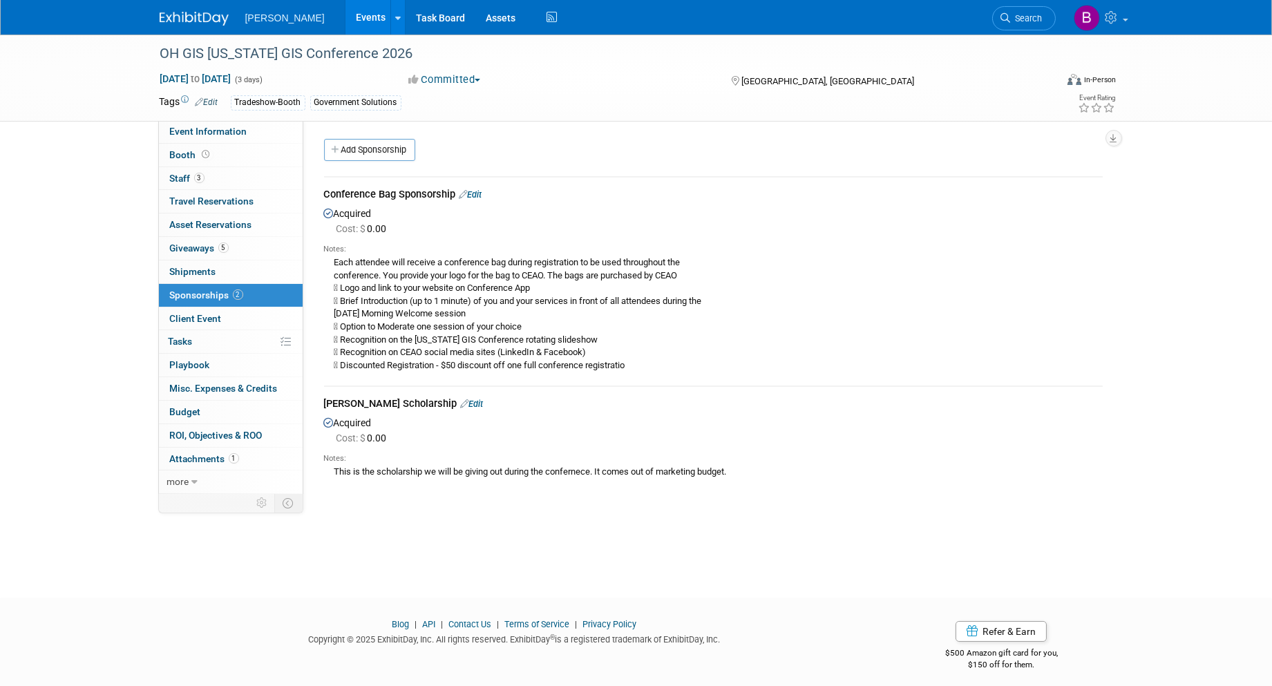
click at [461, 399] on link "Edit" at bounding box center [472, 404] width 23 height 10
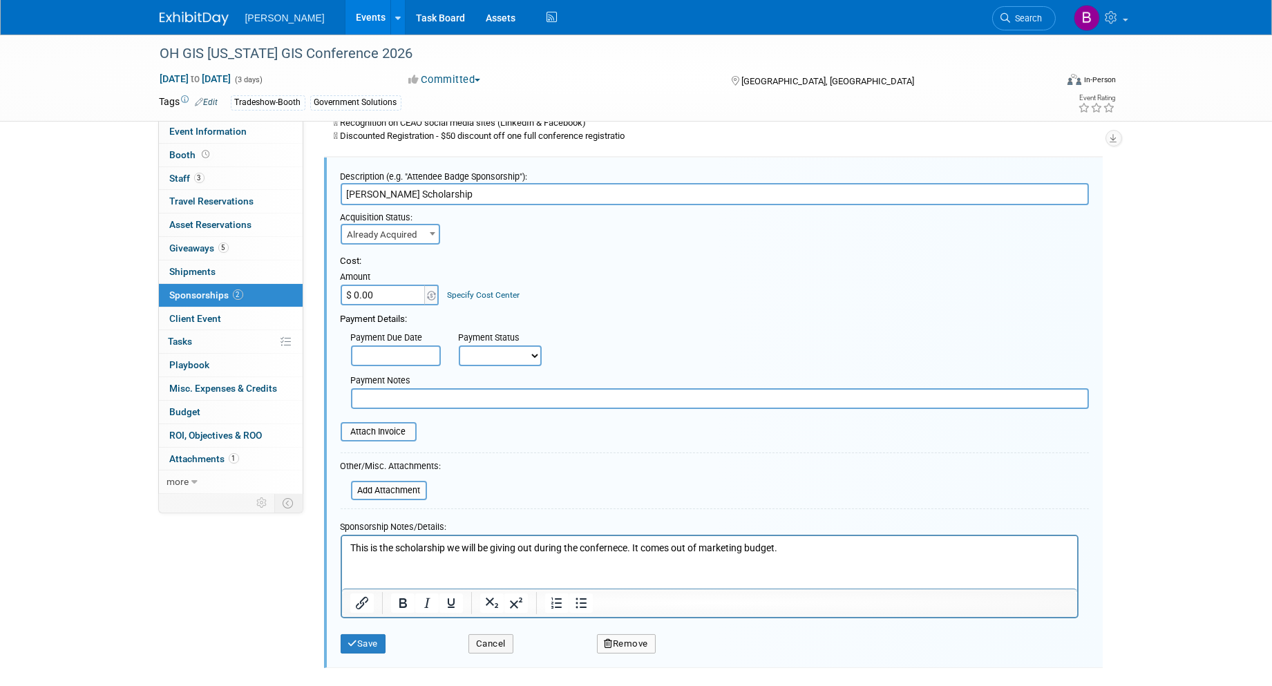
click at [367, 225] on span "Already Acquired" at bounding box center [390, 234] width 97 height 19
select select "1"
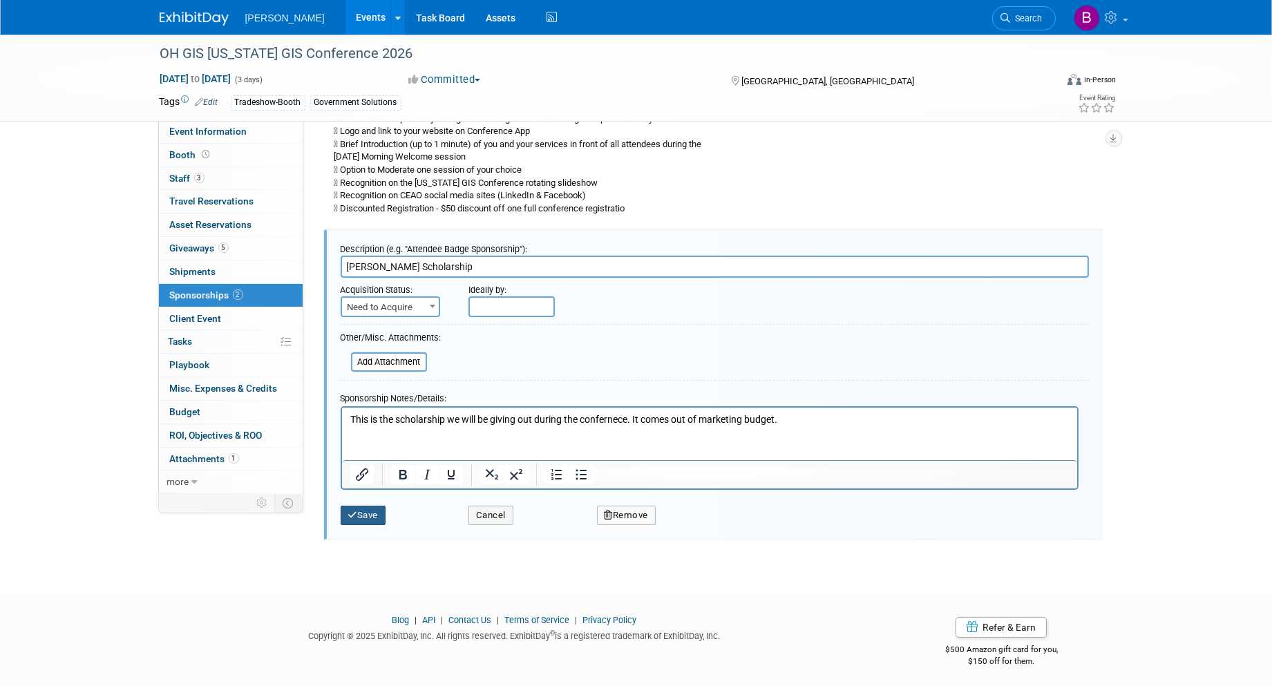
click at [376, 508] on button "Save" at bounding box center [364, 515] width 46 height 19
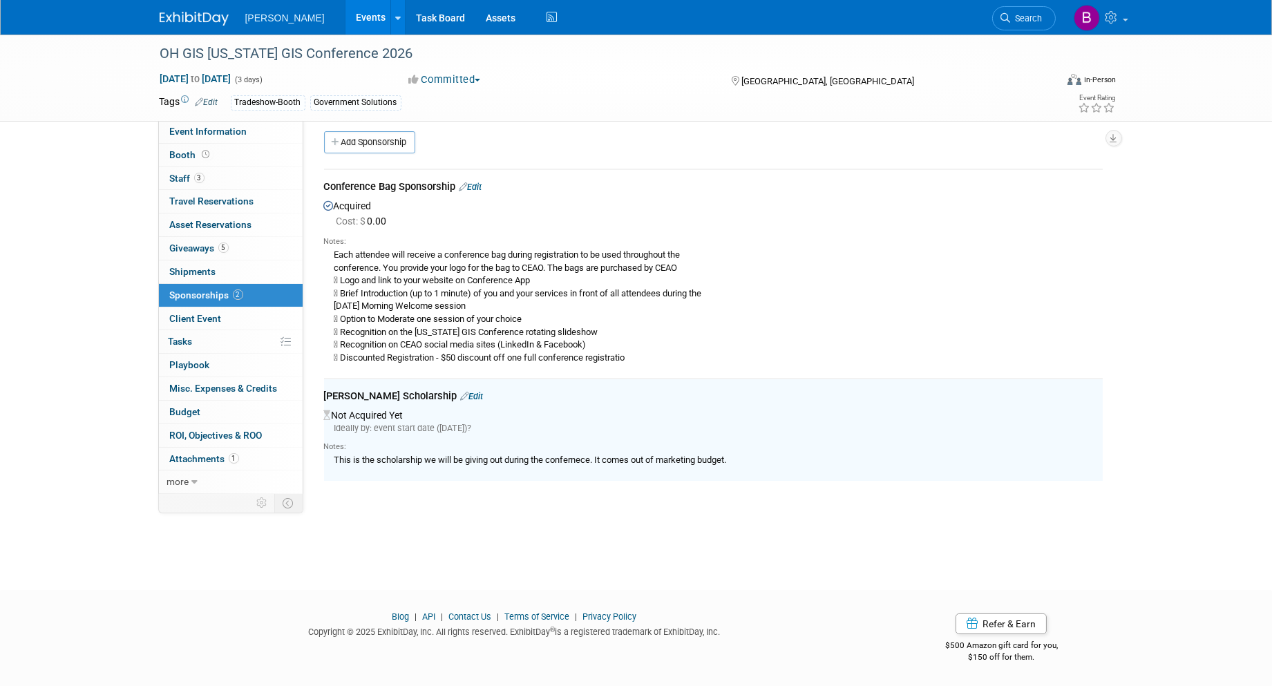
click at [473, 184] on link "Edit" at bounding box center [470, 187] width 23 height 10
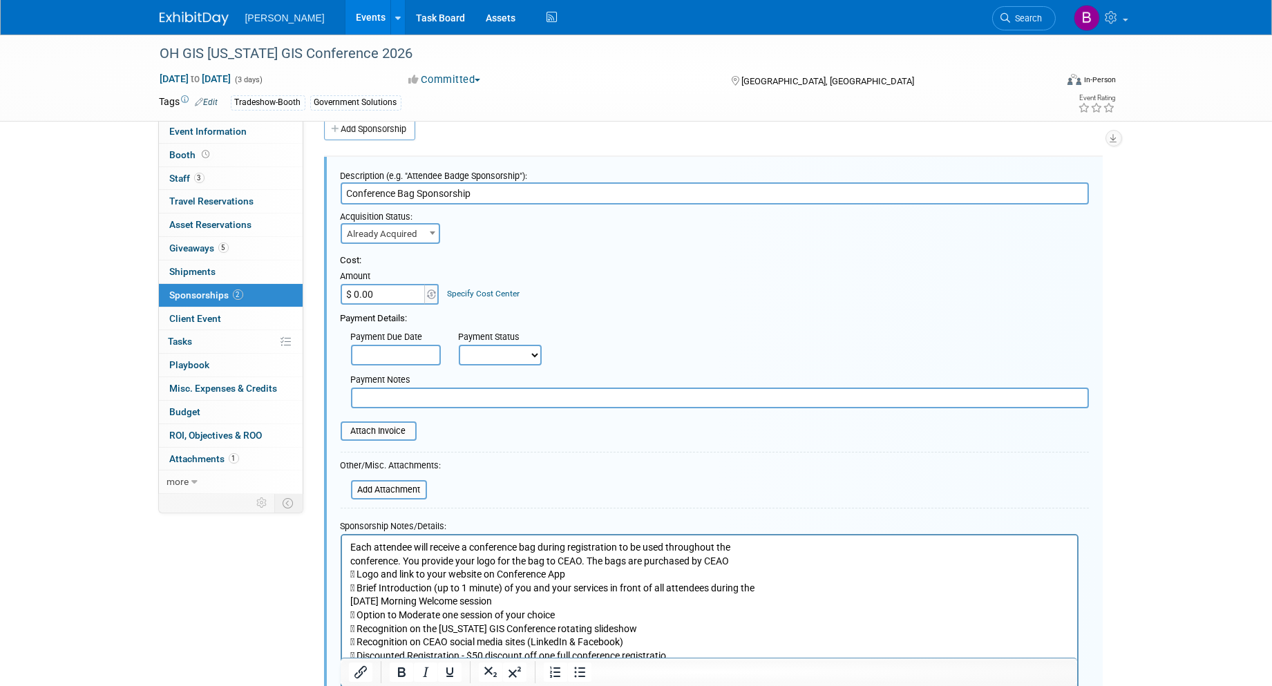
click at [408, 231] on span "Already Acquired" at bounding box center [390, 233] width 97 height 19
select select "1"
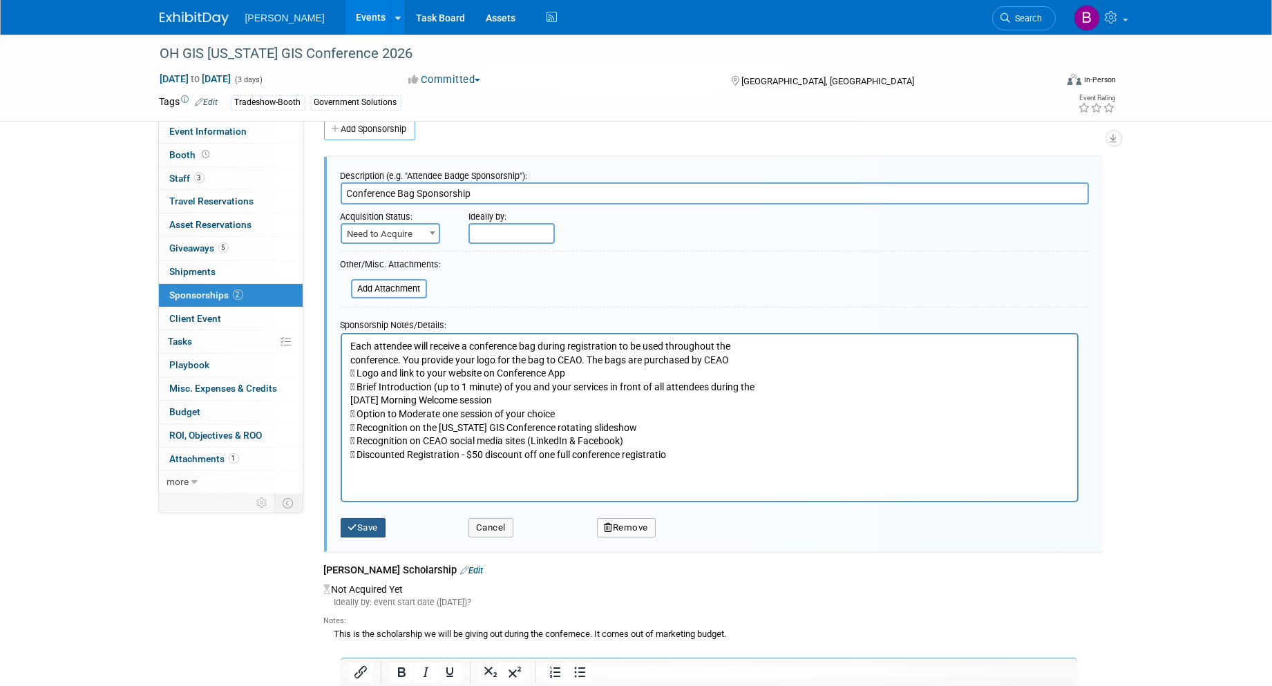
click at [381, 522] on button "Save" at bounding box center [364, 527] width 46 height 19
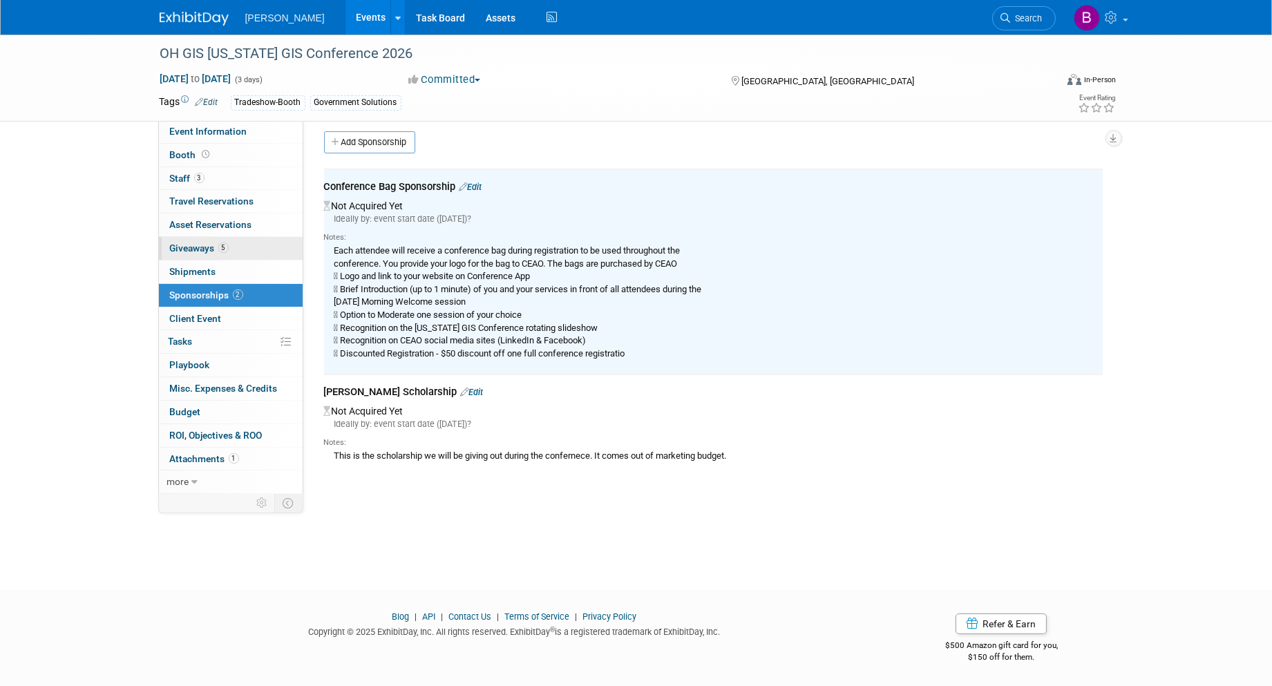
click at [227, 249] on span "5" at bounding box center [223, 247] width 10 height 10
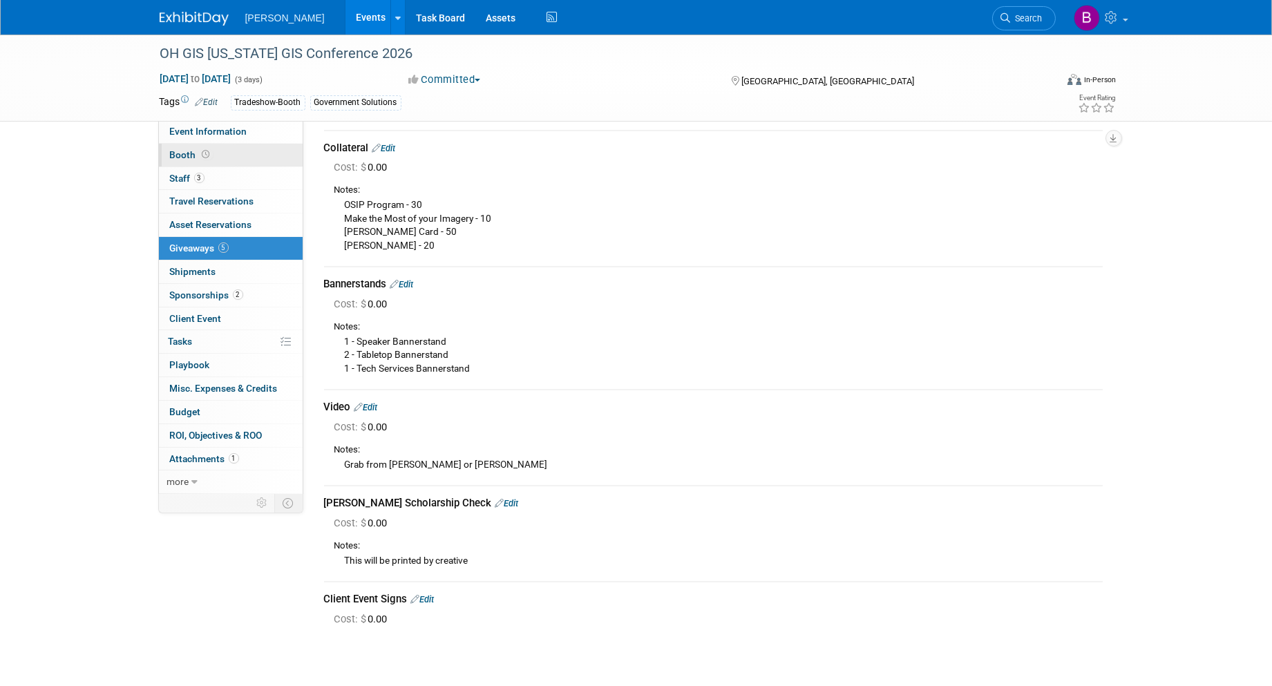
click at [222, 156] on link "Booth" at bounding box center [231, 155] width 144 height 23
